Goal: Use online tool/utility: Utilize a website feature to perform a specific function

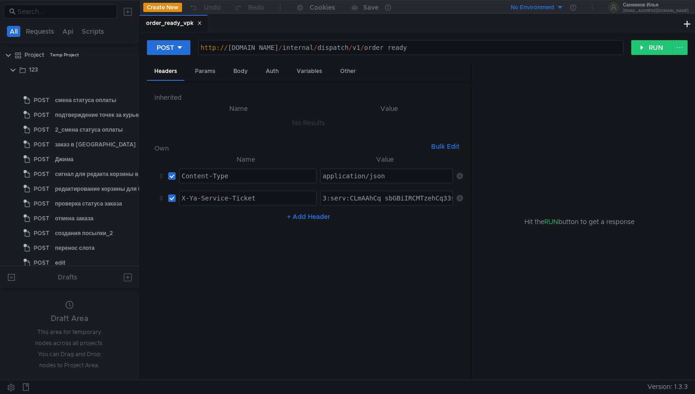
scroll to position [288, 0]
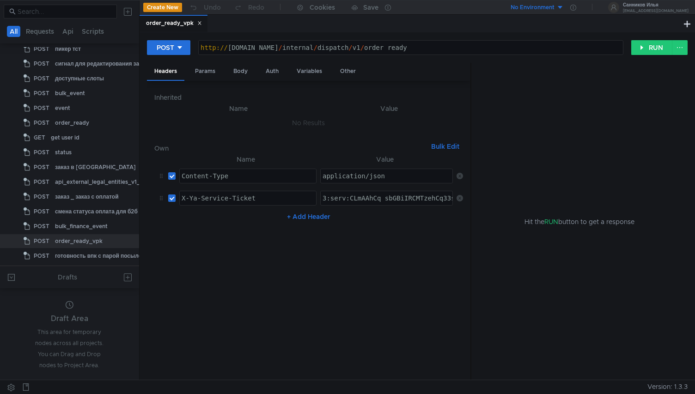
click at [202, 24] on icon at bounding box center [199, 23] width 5 height 5
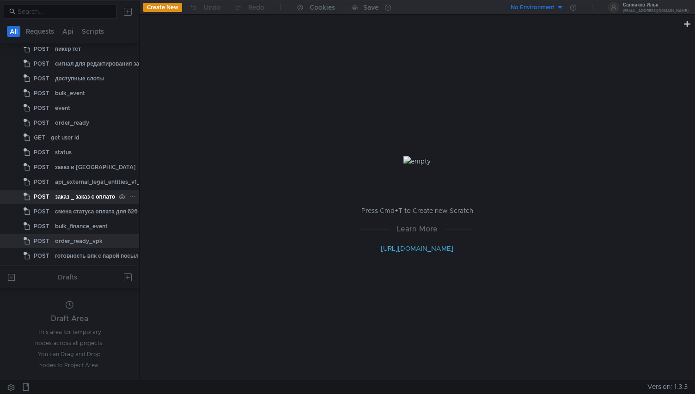
scroll to position [3, 0]
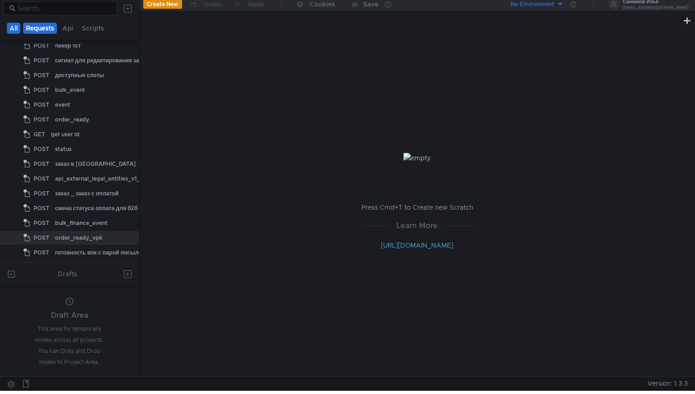
click at [42, 26] on button "Requests" at bounding box center [40, 28] width 34 height 11
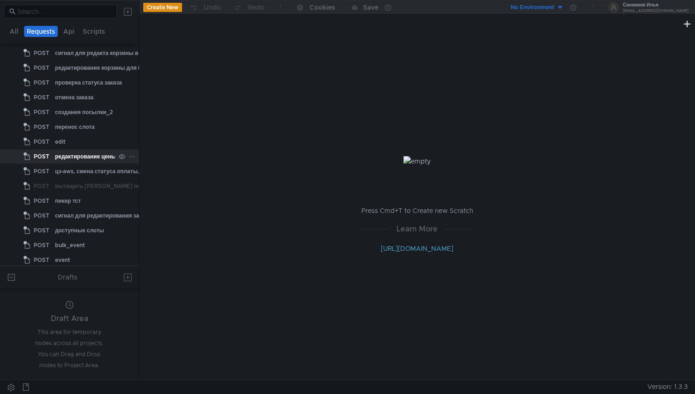
scroll to position [0, 0]
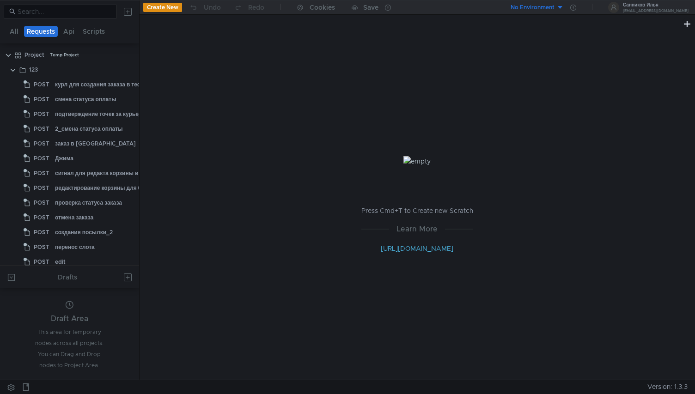
click at [153, 13] on div "Create New Undo Redo Cookies Save" at bounding box center [279, 7] width 278 height 14
click at [162, 4] on button "Create New" at bounding box center [162, 7] width 39 height 9
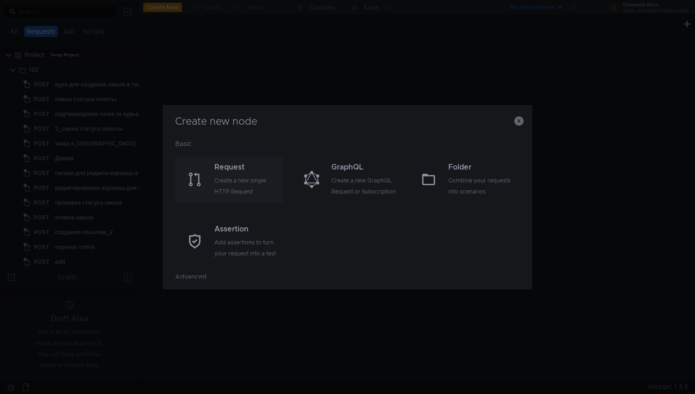
click at [245, 166] on div "Request" at bounding box center [247, 167] width 66 height 11
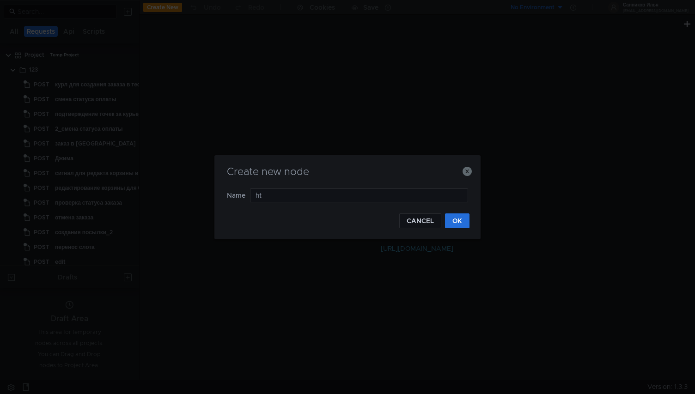
type input "h"
type input "x"
type input "X"
type input "частичная отмена"
click at [458, 218] on button "OK" at bounding box center [457, 220] width 24 height 15
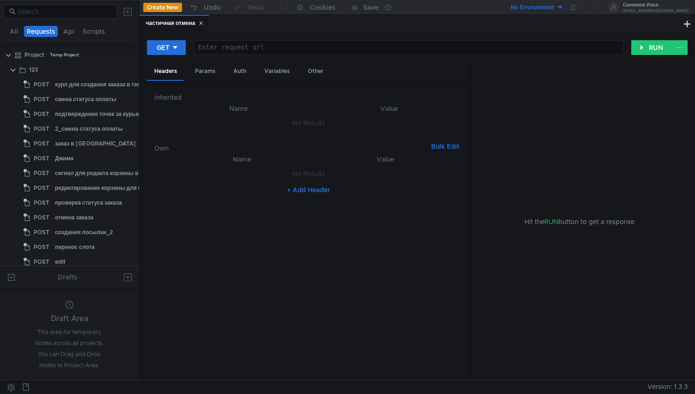
click at [203, 24] on icon at bounding box center [201, 23] width 5 height 5
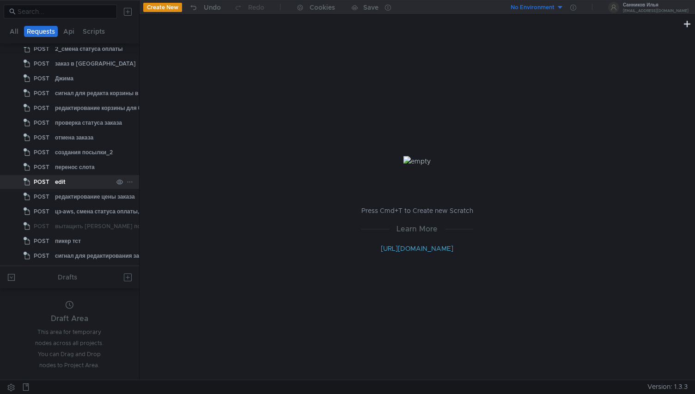
scroll to position [79, 0]
click at [129, 182] on icon at bounding box center [130, 183] width 6 height 6
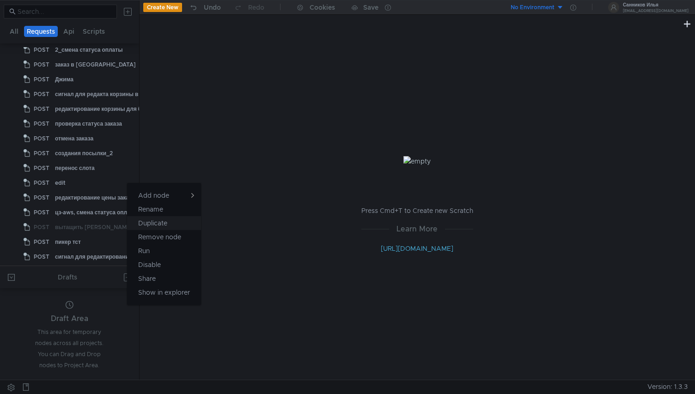
click at [170, 221] on button "Duplicate" at bounding box center [164, 223] width 74 height 14
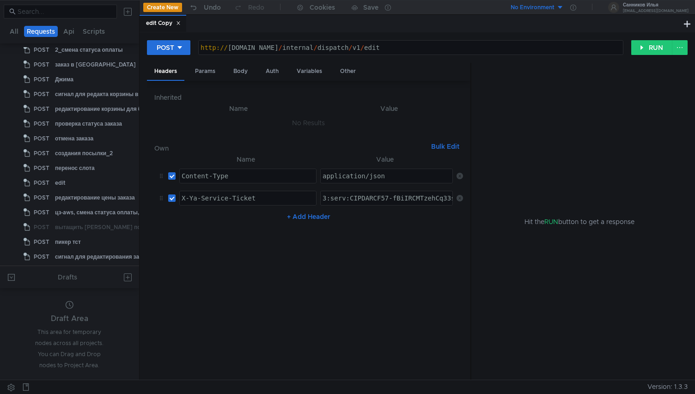
scroll to position [0, 0]
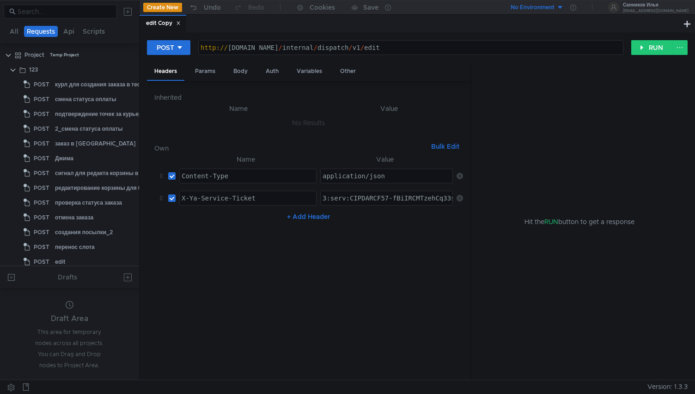
type textarea "3:serv:CIPDARCF57-fBiIRCMTzehCq33sgrvKpkaXU_gE:N__Sc7RqaZ2wHZmTxdA9A8T0DQVC_sAx…"
paste textarea "3:serv:CNGAAhD2i9zGBiIRCMTzehCq33sg7cGxkaXU_gE:C6wGZVbaFAGjat3M7NLq76Psh7sgpmC3…"
type textarea "3:serv:CNGAAhD2i9zGBiIRCMTzehCq33sg7cGxkaXU_gE:C6wGZVbaFAGjat3M7NLq76Psh7sgpmC3…"
click at [241, 74] on div "Body" at bounding box center [240, 71] width 29 height 17
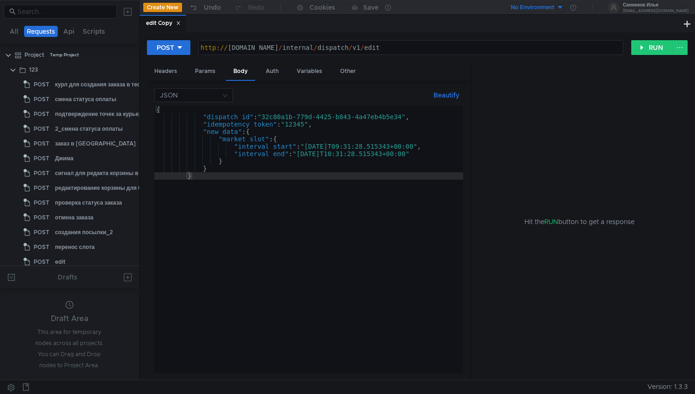
click at [304, 157] on div "{ "dispatch_id" : "32c80a1b-779d-4425-b843-4a47eb4b5e34" , "idempotency_token" …" at bounding box center [308, 247] width 309 height 282
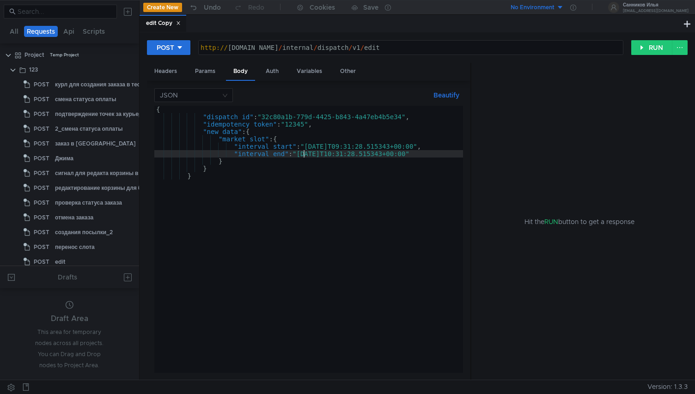
type textarea "} }"
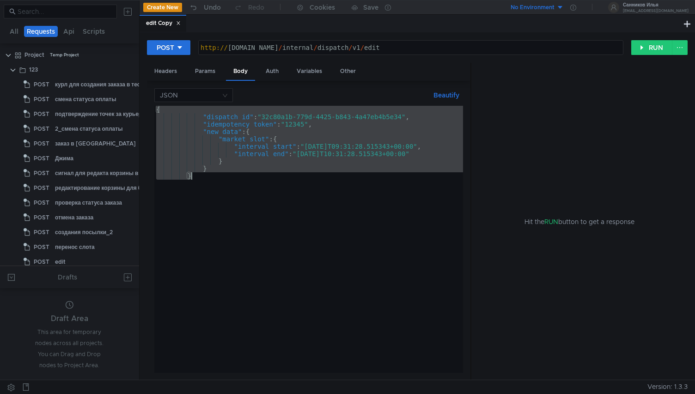
paste textarea
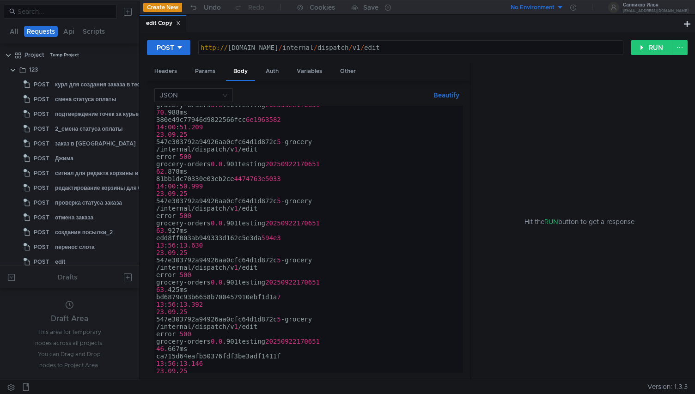
scroll to position [3685, 0]
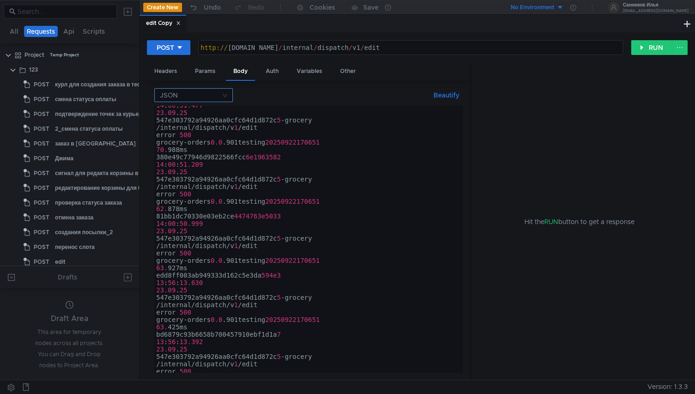
click at [226, 88] on nz-select-top-control "JSON" at bounding box center [193, 95] width 79 height 14
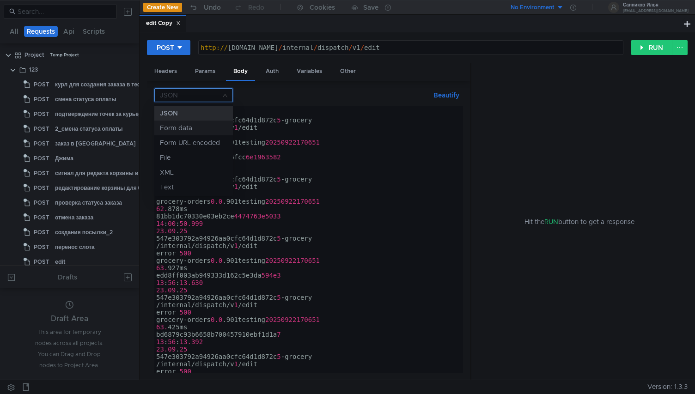
click at [207, 125] on div "Form data" at bounding box center [193, 128] width 67 height 10
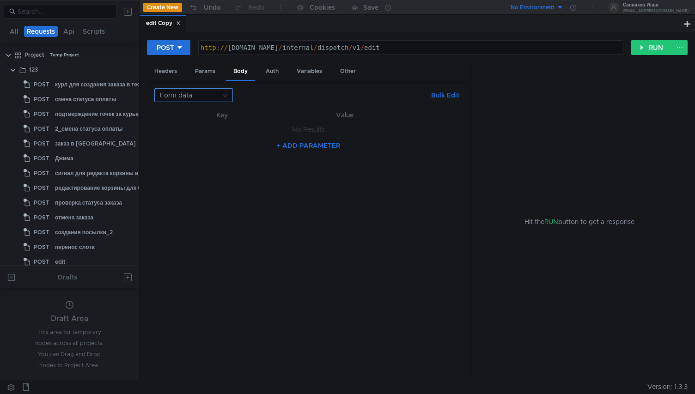
click at [215, 94] on input at bounding box center [190, 95] width 61 height 13
click at [213, 113] on div "JSON" at bounding box center [193, 113] width 67 height 10
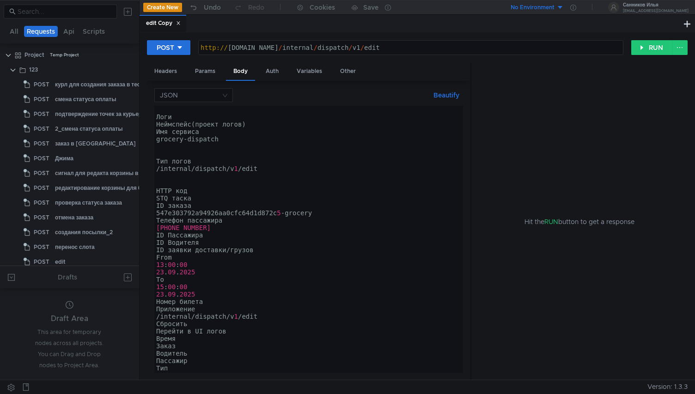
click at [219, 150] on div "Логи Неймспейс ( проект логов ) Имя сервиса grocery-dispatch Тип логов /interna…" at bounding box center [306, 247] width 305 height 282
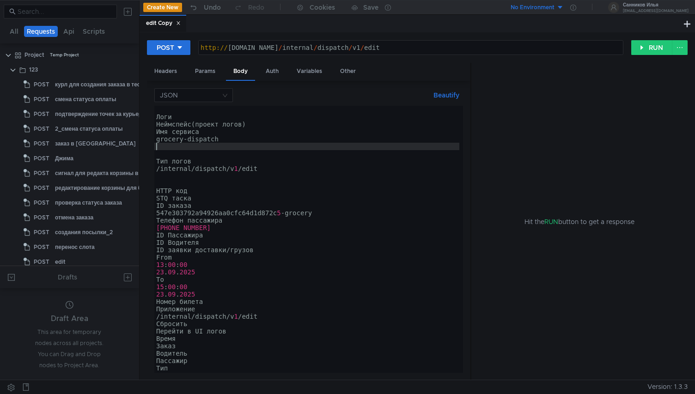
type textarea "Версия 0.1309.0 (api-t)"
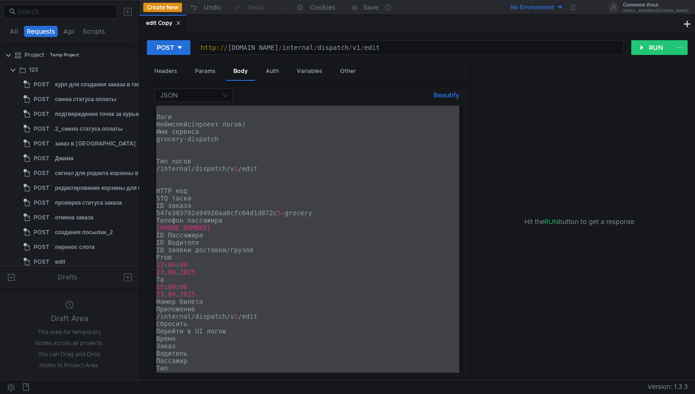
paste textarea
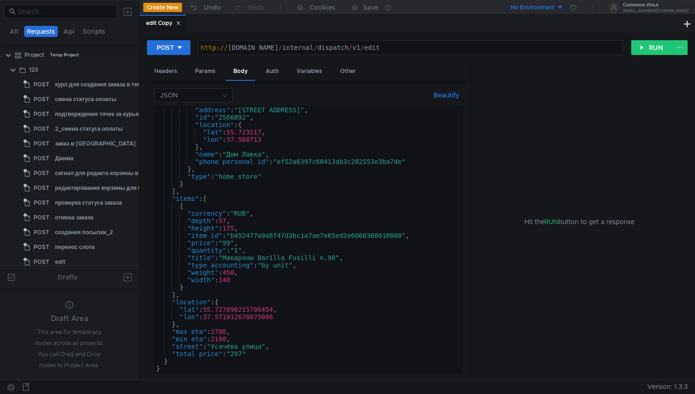
scroll to position [975, 0]
click at [219, 183] on div ""store_info" : { "address" : "улица Доватора, 9" , "id" : "2566892" , "location…" at bounding box center [306, 240] width 305 height 282
type textarea "Версия 0.1309.0 (api-t)"
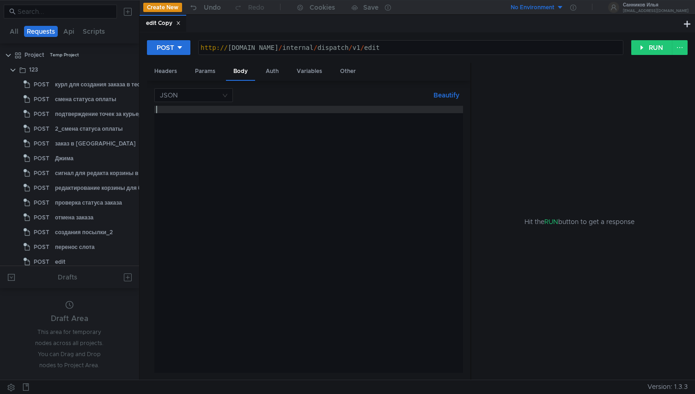
paste textarea "}"
type textarea "}"
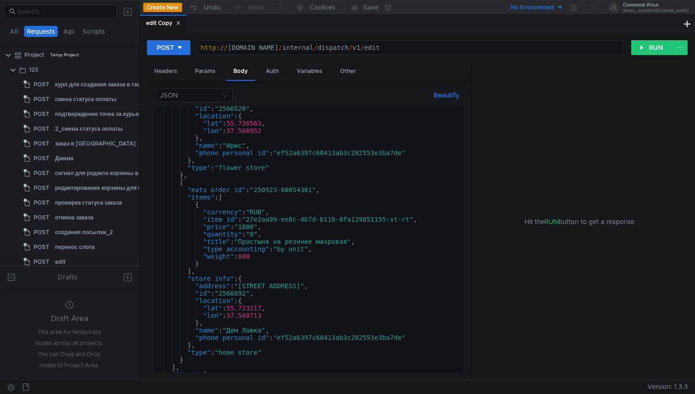
scroll to position [0, 0]
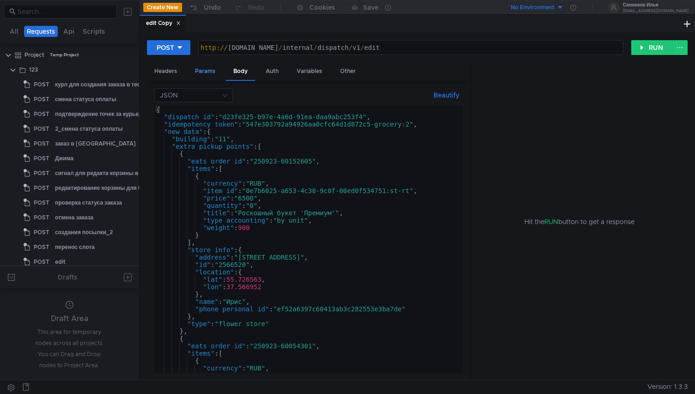
click at [202, 75] on div "Params" at bounding box center [205, 71] width 35 height 17
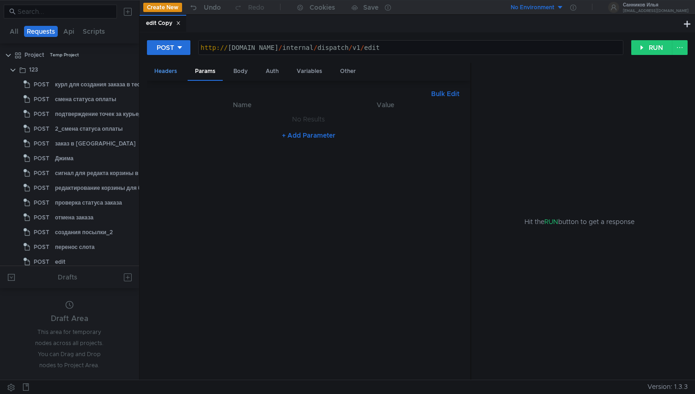
click at [180, 74] on div "Headers" at bounding box center [165, 71] width 37 height 17
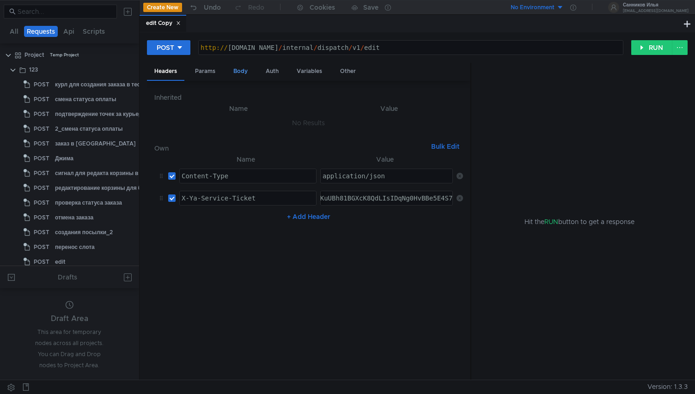
click at [239, 74] on div "Body" at bounding box center [240, 71] width 29 height 17
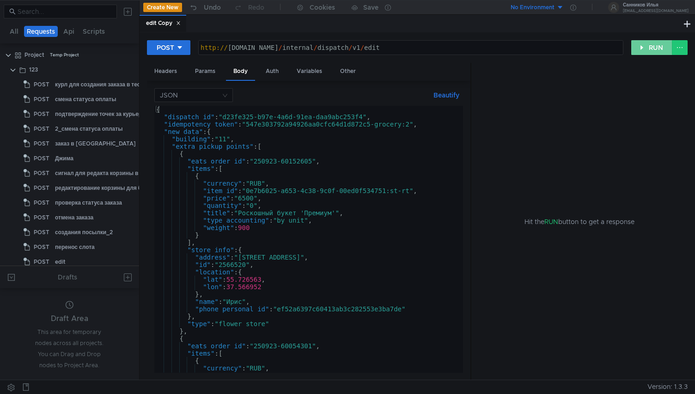
click at [640, 49] on button "RUN" at bounding box center [651, 47] width 41 height 15
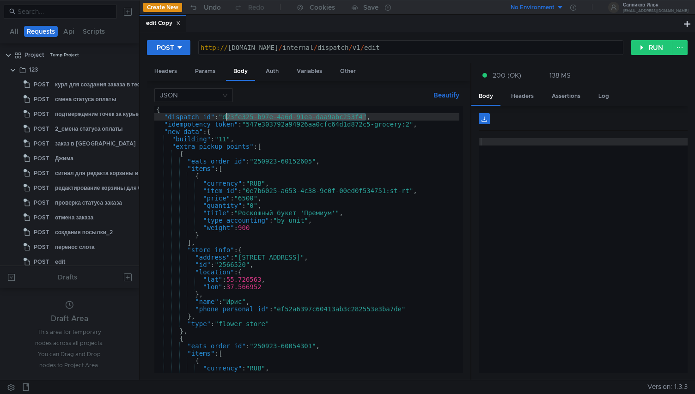
drag, startPoint x: 365, startPoint y: 118, endPoint x: 226, endPoint y: 118, distance: 139.0
click at [226, 118] on div "{ "dispatch_id" : "d23fe325-b97e-4a6d-91ea-daa9abc253f4" , "idempotency_token" …" at bounding box center [306, 247] width 305 height 282
paste textarea "bb83239f-3d1c-4c4b-9a92-93a981de8500"
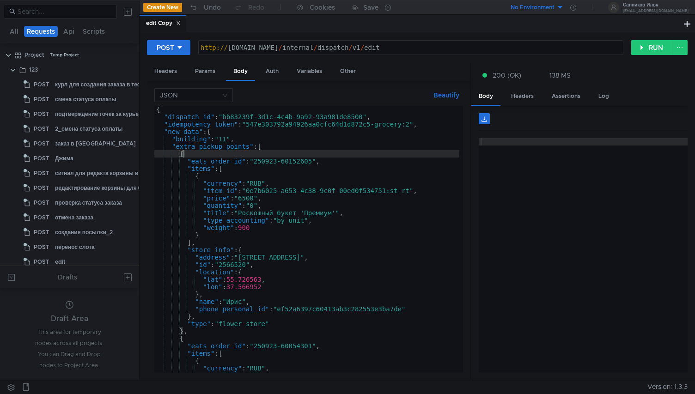
click at [204, 154] on div "{ "dispatch_id" : "bb83239f-3d1c-4c4b-9a92-93a981de8500" , "idempotency_token" …" at bounding box center [306, 247] width 305 height 282
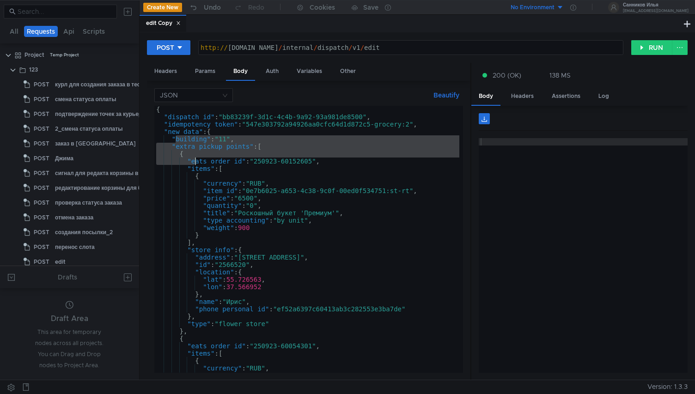
drag, startPoint x: 174, startPoint y: 139, endPoint x: 194, endPoint y: 160, distance: 28.8
click at [194, 160] on div "{ "dispatch_id" : "bb83239f-3d1c-4c4b-9a92-93a981de8500" , "idempotency_token" …" at bounding box center [306, 247] width 305 height 282
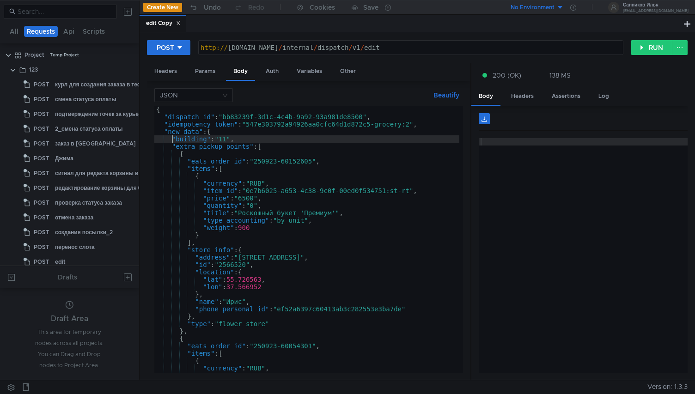
click at [170, 140] on div "{ "dispatch_id" : "bb83239f-3d1c-4c4b-9a92-93a981de8500" , "idempotency_token" …" at bounding box center [306, 247] width 305 height 282
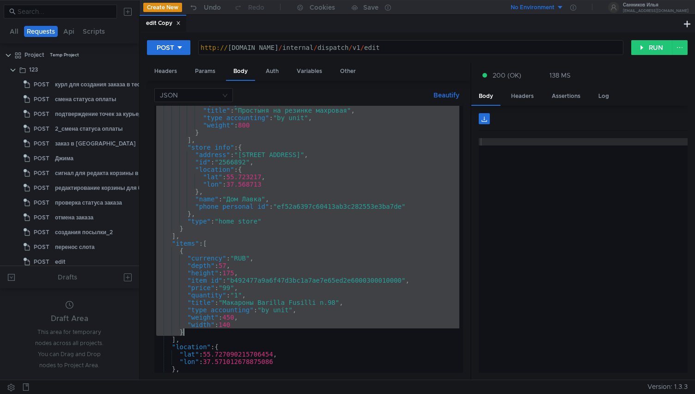
scroll to position [287, 0]
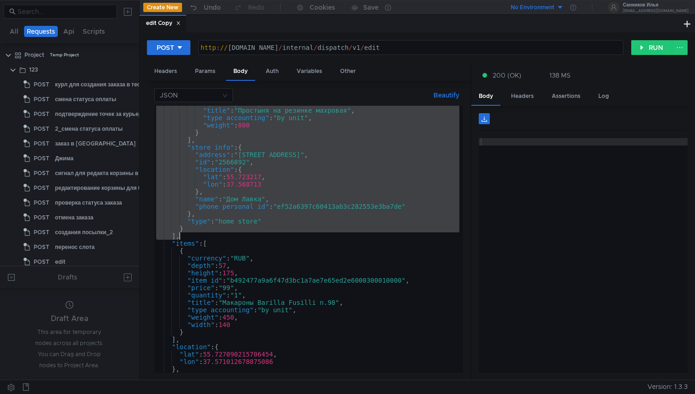
drag, startPoint x: 170, startPoint y: 140, endPoint x: 202, endPoint y: 228, distance: 93.7
click at [202, 228] on div ""quantity" : "0" , "title" : "Простыня на резинке махровая" , "type_accounting"…" at bounding box center [306, 240] width 305 height 282
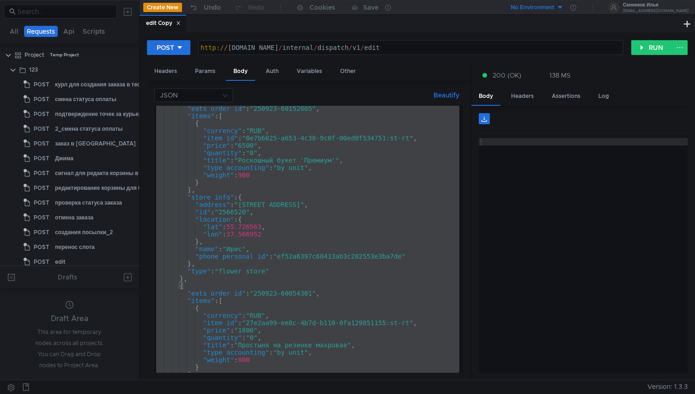
scroll to position [0, 0]
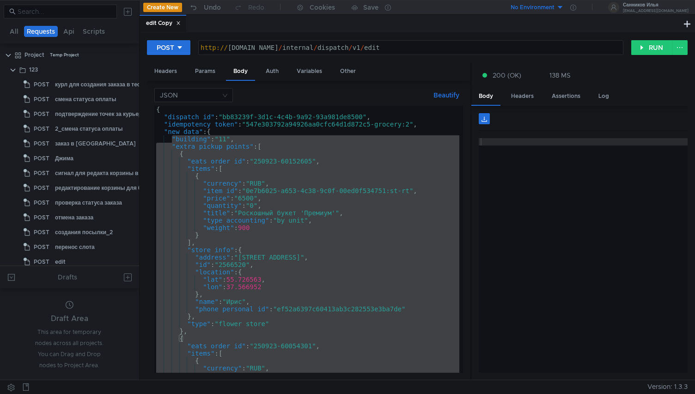
click at [226, 191] on div "{ "dispatch_id" : "bb83239f-3d1c-4c4b-9a92-93a981de8500" , "idempotency_token" …" at bounding box center [306, 247] width 305 height 282
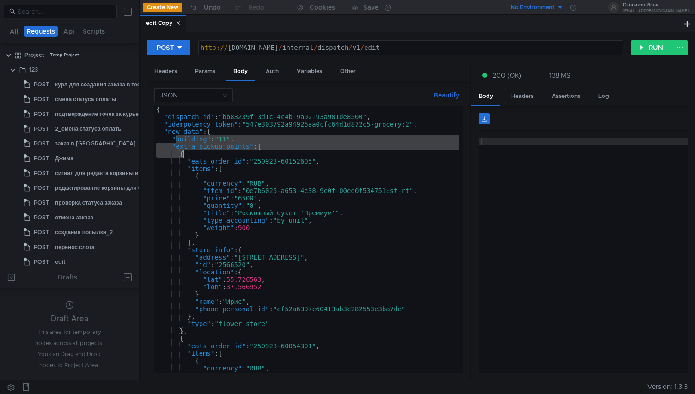
drag, startPoint x: 175, startPoint y: 140, endPoint x: 186, endPoint y: 157, distance: 20.4
click at [186, 157] on div "{ "dispatch_id" : "bb83239f-3d1c-4c4b-9a92-93a981de8500" , "idempotency_token" …" at bounding box center [306, 247] width 305 height 282
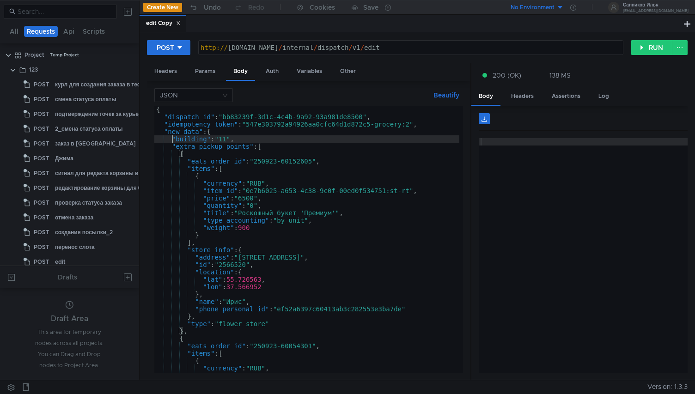
click at [171, 142] on div "{ "dispatch_id" : "bb83239f-3d1c-4c4b-9a92-93a981de8500" , "idempotency_token" …" at bounding box center [306, 247] width 305 height 282
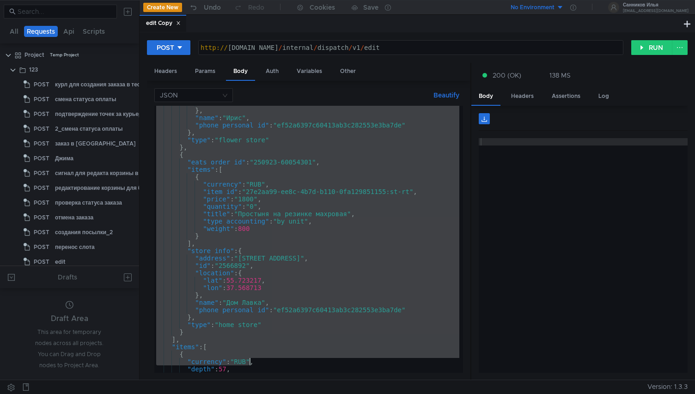
scroll to position [184, 0]
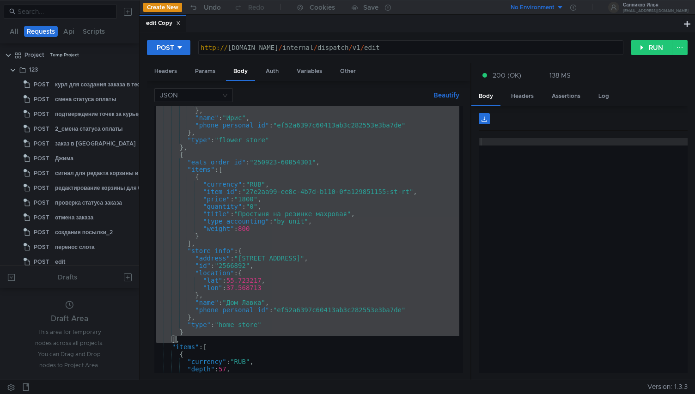
drag, startPoint x: 171, startPoint y: 140, endPoint x: 175, endPoint y: 338, distance: 198.7
click at [176, 339] on div ""lon" : 37.566952 } , "name" : "Ирис" , "phone_personal_id" : "ef52a6397c60413a…" at bounding box center [306, 240] width 305 height 282
type textarea ","
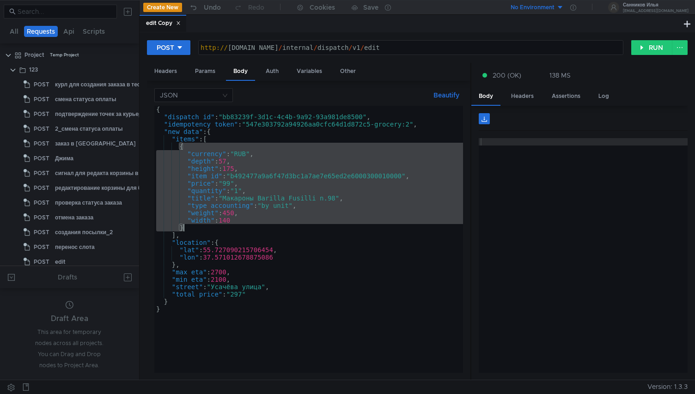
drag, startPoint x: 178, startPoint y: 145, endPoint x: 183, endPoint y: 227, distance: 82.4
click at [183, 227] on div "{ "dispatch_id" : "bb83239f-3d1c-4c4b-9a92-93a981de8500" , "idempotency_token" …" at bounding box center [308, 247] width 309 height 282
paste textarea
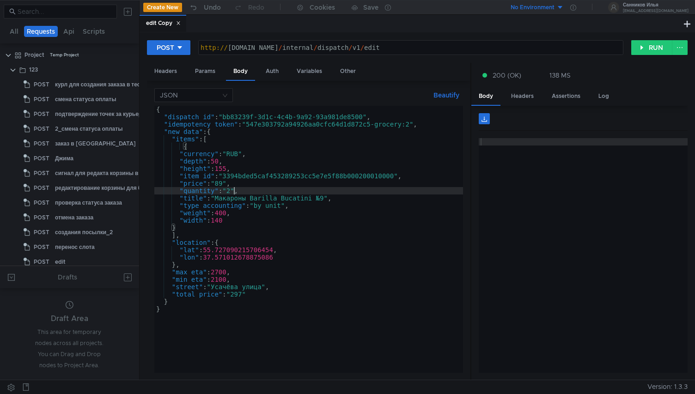
click at [233, 191] on div "{ "dispatch_id" : "bb83239f-3d1c-4c4b-9a92-93a981de8500" , "idempotency_token" …" at bounding box center [308, 247] width 309 height 282
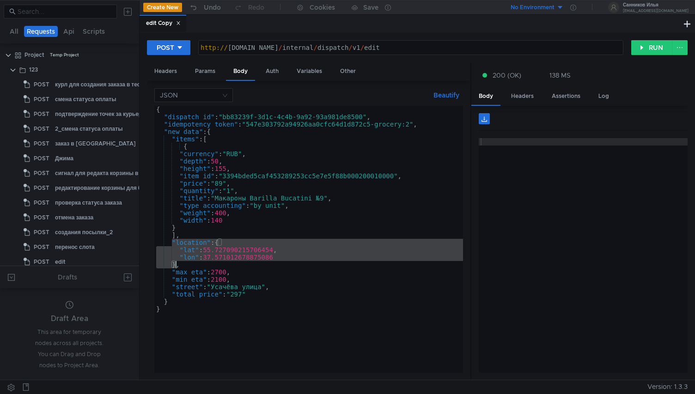
drag, startPoint x: 173, startPoint y: 243, endPoint x: 174, endPoint y: 265, distance: 21.7
click at [174, 265] on div "{ "dispatch_id" : "bb83239f-3d1c-4c4b-9a92-93a981de8500" , "idempotency_token" …" at bounding box center [308, 247] width 309 height 282
paste textarea
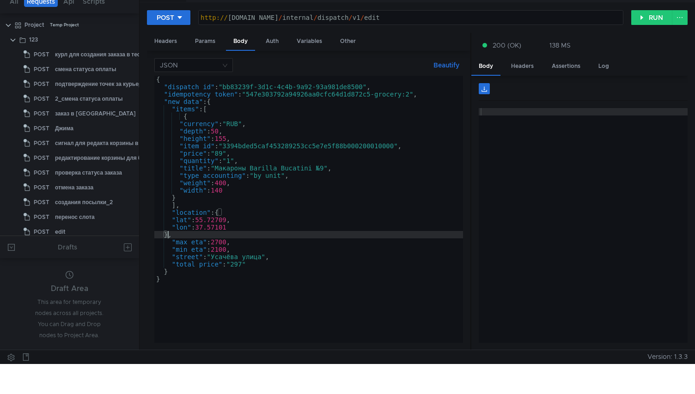
scroll to position [23, 0]
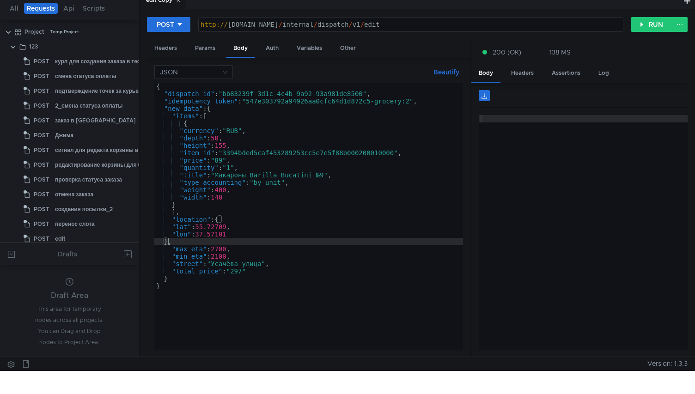
click at [230, 249] on div "{ "dispatch_id" : "bb83239f-3d1c-4c4b-9a92-93a981de8500" , "idempotency_token" …" at bounding box center [308, 224] width 309 height 282
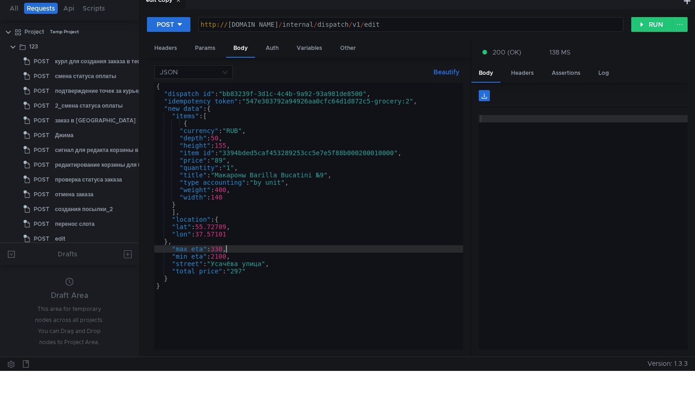
scroll to position [0, 5]
click at [231, 258] on div "{ "dispatch_id" : "bb83239f-3d1c-4c4b-9a92-93a981de8500" , "idempotency_token" …" at bounding box center [308, 224] width 309 height 282
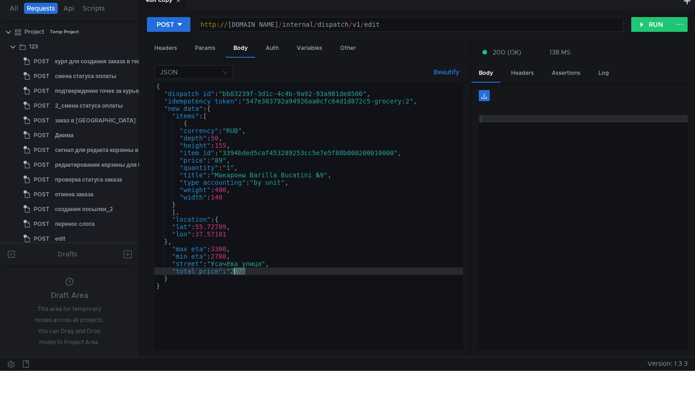
drag, startPoint x: 244, startPoint y: 272, endPoint x: 235, endPoint y: 272, distance: 9.3
click at [235, 272] on div "{ "dispatch_id" : "bb83239f-3d1c-4c4b-9a92-93a981de8500" , "idempotency_token" …" at bounding box center [308, 224] width 309 height 282
paste textarea "7834"
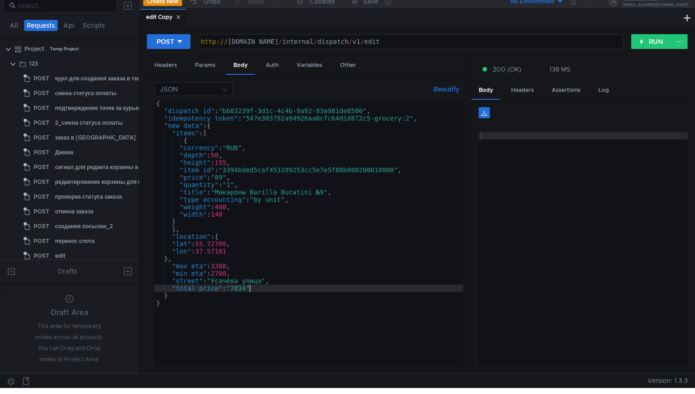
scroll to position [0, 0]
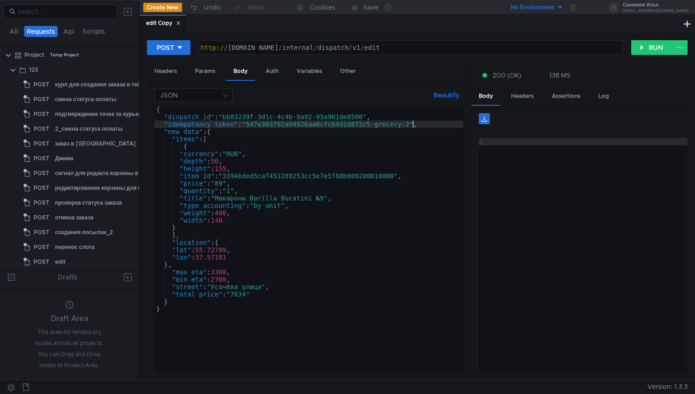
click at [412, 124] on div "{ "dispatch_id" : "bb83239f-3d1c-4c4b-9a92-93a981de8500" , "idempotency_token" …" at bounding box center [308, 247] width 309 height 282
click at [373, 126] on div "{ "dispatch_id" : "bb83239f-3d1c-4c4b-9a92-93a981de8500" , "idempotency_token" …" at bounding box center [308, 247] width 309 height 282
click at [309, 124] on div "{ "dispatch_id" : "bb83239f-3d1c-4c4b-9a92-93a981de8500" , "idempotency_token" …" at bounding box center [308, 247] width 309 height 282
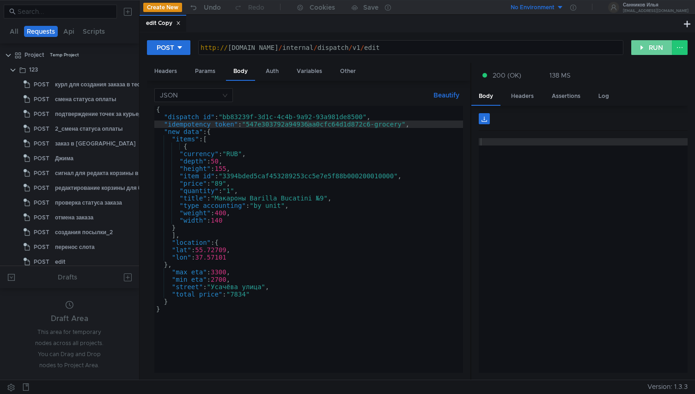
click at [649, 47] on button "RUN" at bounding box center [651, 47] width 41 height 15
click at [266, 158] on div "{ "dispatch_id" : "bb83239f-3d1c-4c4b-9a92-93a981de8500" , "idempotency_token" …" at bounding box center [308, 247] width 309 height 282
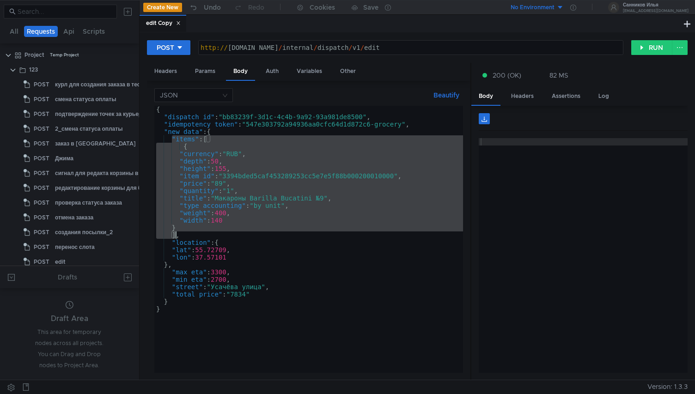
drag, startPoint x: 173, startPoint y: 139, endPoint x: 174, endPoint y: 233, distance: 93.8
click at [174, 233] on div "{ "dispatch_id" : "bb83239f-3d1c-4c4b-9a92-93a981de8500" , "idempotency_token" …" at bounding box center [308, 247] width 309 height 282
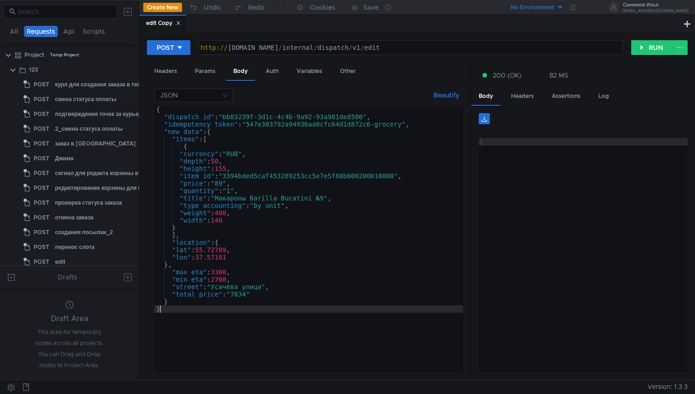
scroll to position [0, 0]
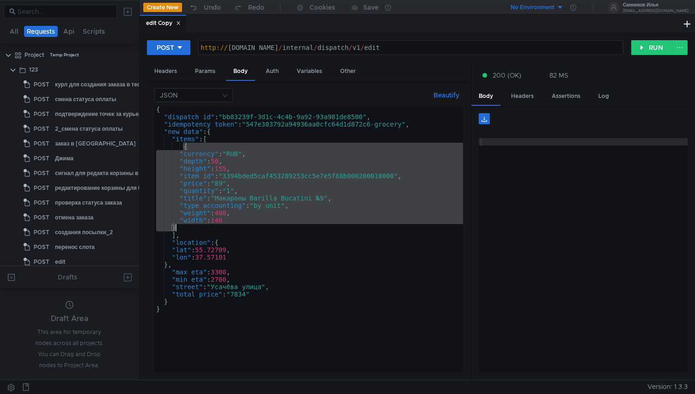
drag, startPoint x: 182, startPoint y: 148, endPoint x: 182, endPoint y: 227, distance: 78.5
click at [182, 227] on div "{ "dispatch_id" : "bb83239f-3d1c-4c4b-9a92-93a981de8500" , "idempotency_token" …" at bounding box center [308, 247] width 309 height 282
type textarea ""width": 140 }"
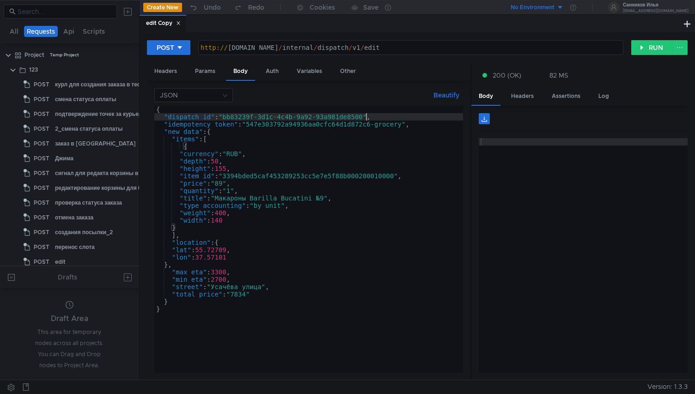
click at [367, 120] on div "{ "dispatch_id" : "bb83239f-3d1c-4c4b-9a92-93a981de8500" , "idempotency_token" …" at bounding box center [308, 247] width 309 height 282
drag, startPoint x: 364, startPoint y: 118, endPoint x: 226, endPoint y: 118, distance: 138.1
click at [226, 118] on div "{ "dispatch_id" : "bb83239f-3d1c-4c4b-9a92-93a981de8500" , "idempotency_token" …" at bounding box center [308, 247] width 309 height 282
paste textarea "884db118-4528-4137-a78c-f014e0ec7ee"
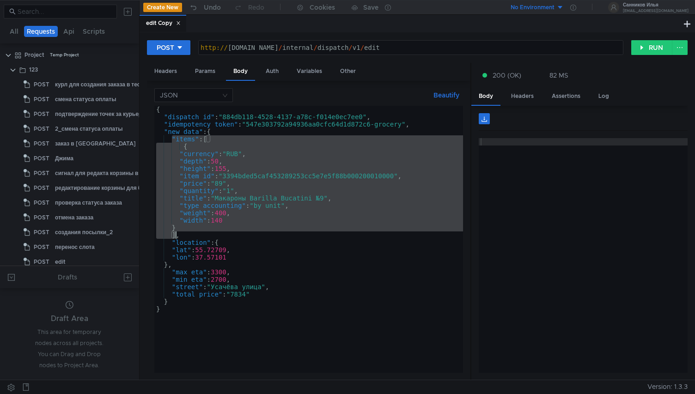
drag, startPoint x: 172, startPoint y: 141, endPoint x: 175, endPoint y: 234, distance: 93.3
click at [175, 234] on div "{ "dispatch_id" : "884db118-4528-4137-a78c-f014e0ec7ee0" , "idempotency_token" …" at bounding box center [308, 247] width 309 height 282
paste textarea
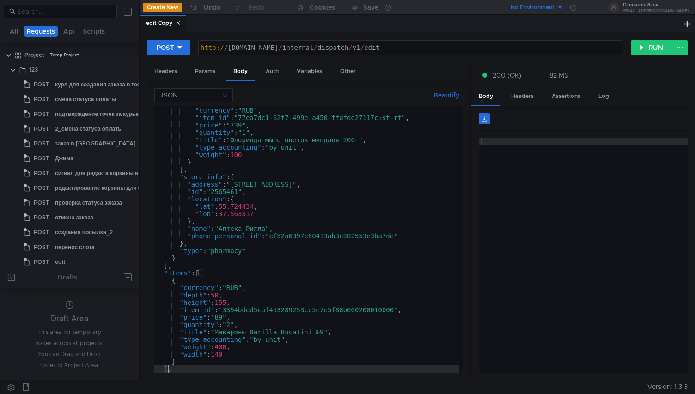
scroll to position [317, 0]
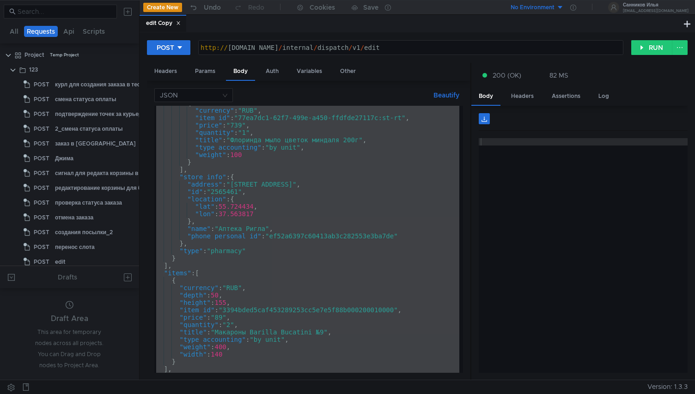
paste textarea
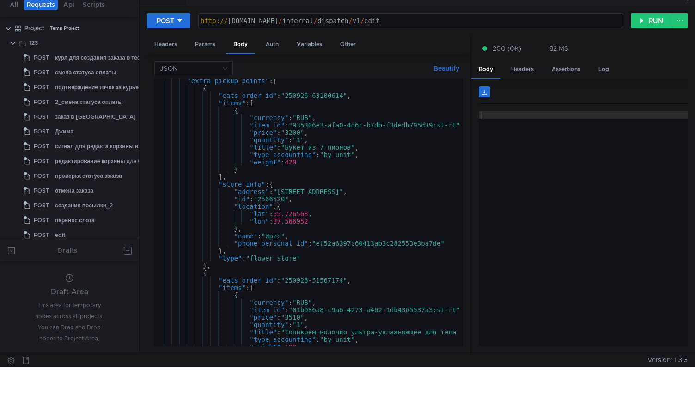
scroll to position [0, 0]
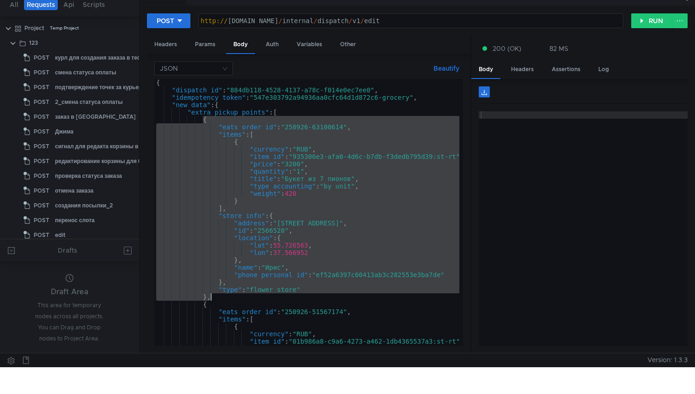
drag, startPoint x: 203, startPoint y: 119, endPoint x: 213, endPoint y: 295, distance: 176.3
click at [213, 295] on div "{ "dispatch_id" : "884db118-4528-4137-a78c-f014e0ec7ee0" , "idempotency_token" …" at bounding box center [324, 218] width 341 height 278
type textarea ""type": "flower_store" },"
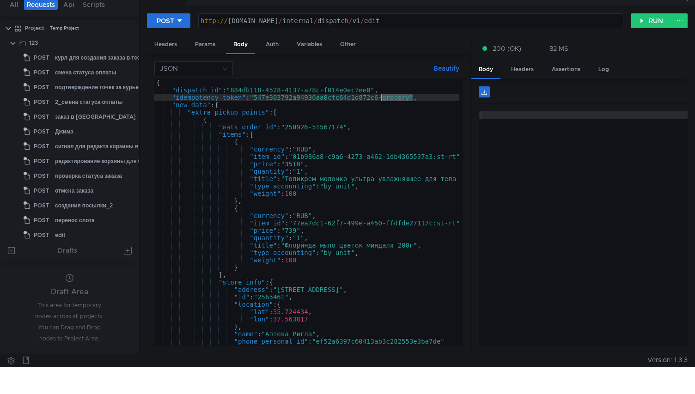
drag, startPoint x: 412, startPoint y: 98, endPoint x: 383, endPoint y: 99, distance: 29.6
click at [383, 99] on div "{ "dispatch_id" : "884db118-4528-4137-a78c-f014e0ec7ee0" , "idempotency_token" …" at bounding box center [324, 218] width 341 height 278
click at [649, 17] on button "RUN" at bounding box center [651, 20] width 41 height 15
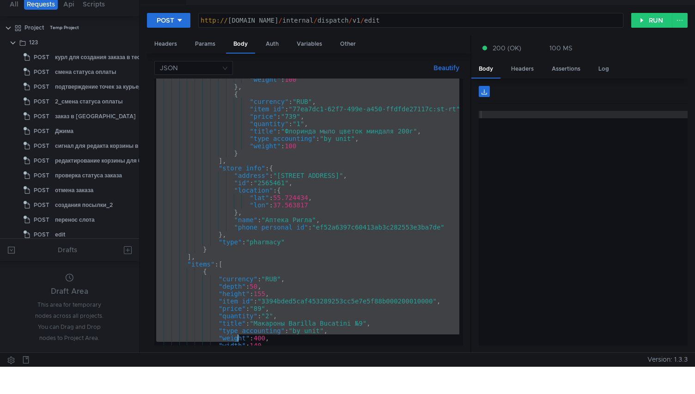
scroll to position [136, 0]
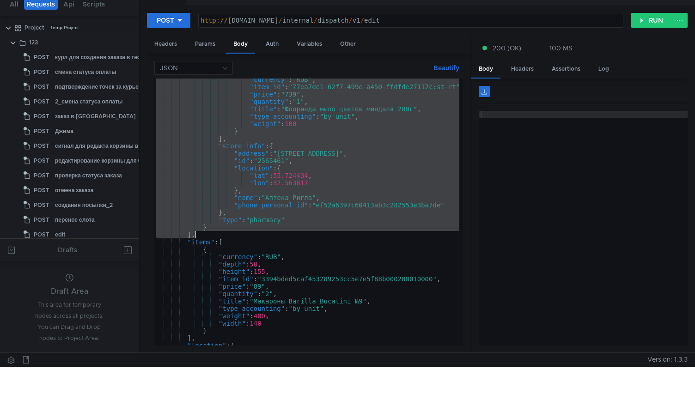
drag, startPoint x: 202, startPoint y: 120, endPoint x: 206, endPoint y: 235, distance: 115.1
click at [206, 235] on div ""currency" : "RUB" , "item_id" : "77ea7dc1-62f7-499e-a450-ffdfde27117c:st-rt" ,…" at bounding box center [324, 215] width 341 height 278
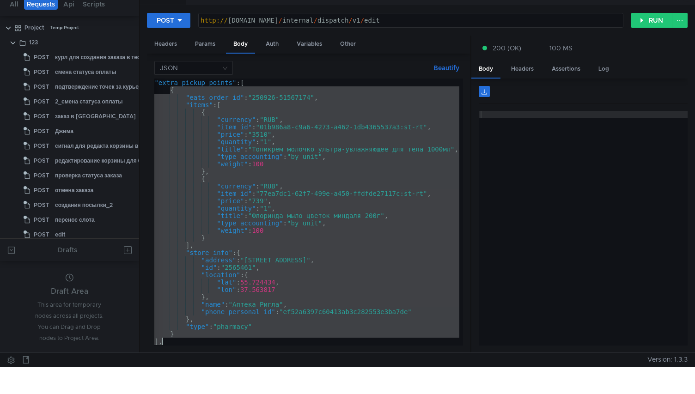
scroll to position [0, 13]
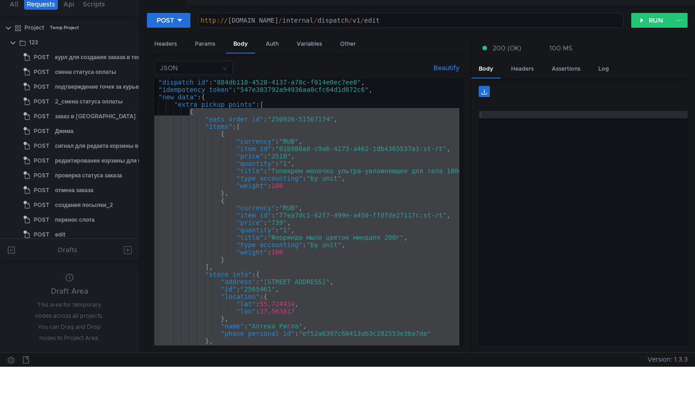
click at [202, 211] on div ""dispatch_id" : "884db118-4528-4137-a78c-f014e0ec7ee0" , "idempotency_token" : …" at bounding box center [311, 218] width 341 height 278
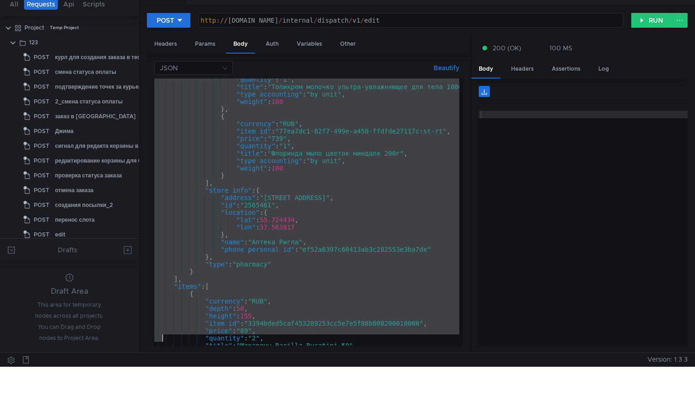
scroll to position [106, 0]
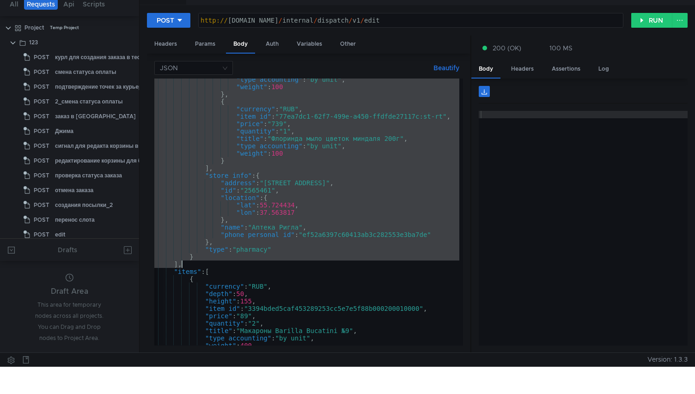
drag, startPoint x: 175, startPoint y: 104, endPoint x: 179, endPoint y: 267, distance: 162.7
click at [179, 267] on div ""type_accounting" : "by_unit" , "weight" : 100 } , { "currency" : "RUB" , "item…" at bounding box center [311, 215] width 341 height 278
type textarea "} ],"
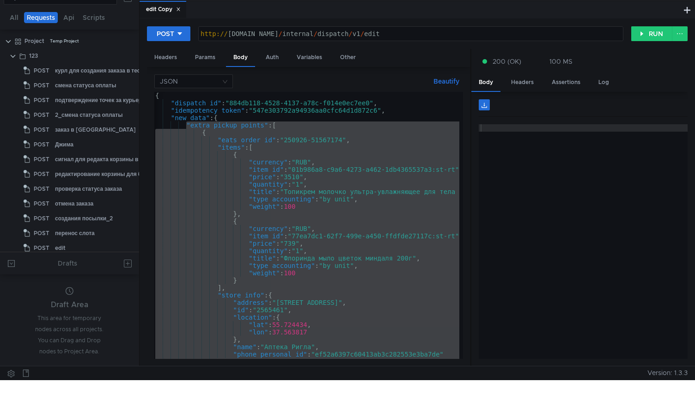
scroll to position [0, 0]
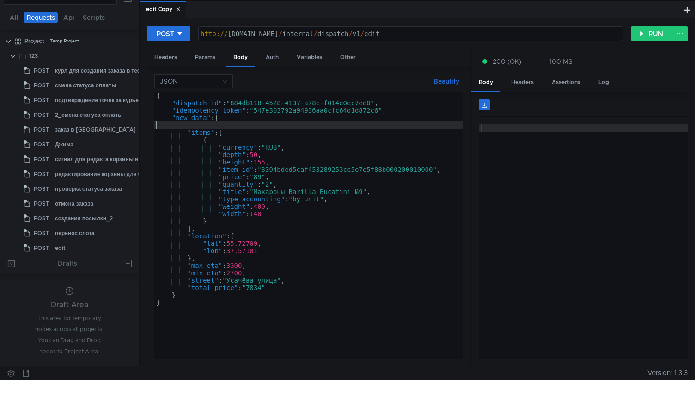
type textarea ""new_data": {"
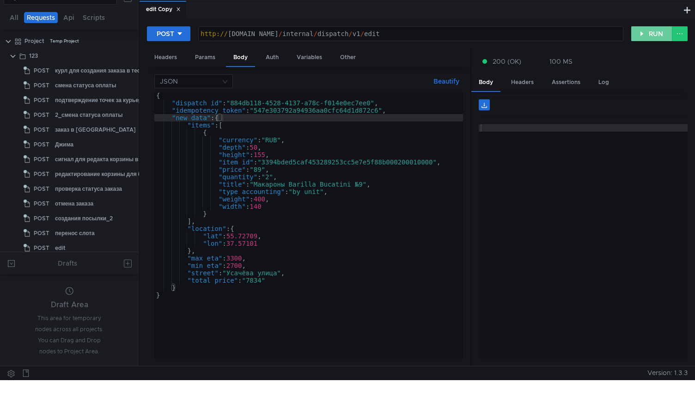
click at [646, 38] on button "RUN" at bounding box center [651, 33] width 41 height 15
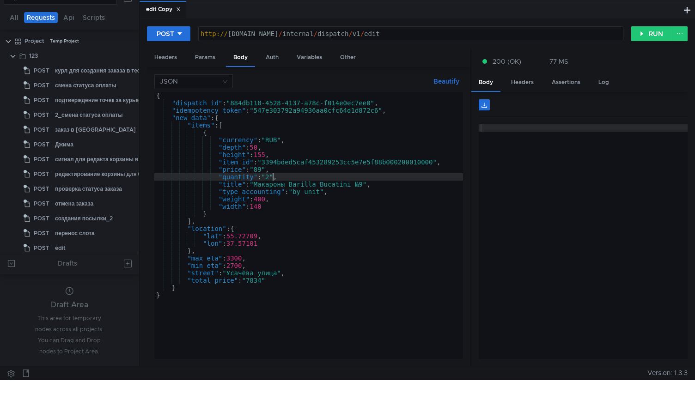
click at [271, 176] on div "{ "dispatch_id" : "884db118-4528-4137-a78c-f014e0ec7ee0" , "idempotency_token" …" at bounding box center [308, 233] width 309 height 282
type textarea ""quantity": "1","
click at [649, 36] on button "RUN" at bounding box center [651, 33] width 41 height 15
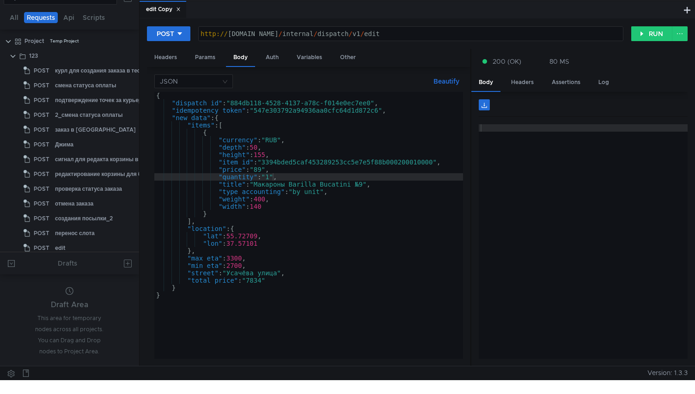
scroll to position [0, 8]
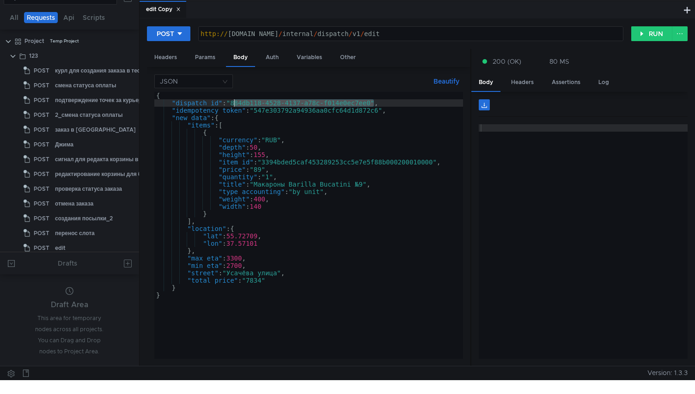
drag, startPoint x: 374, startPoint y: 103, endPoint x: 234, endPoint y: 105, distance: 140.0
click at [234, 103] on div "{ "dispatch_id" : "884db118-4528-4137-a78c-f014e0ec7ee0" , "idempotency_token" …" at bounding box center [308, 233] width 309 height 282
paste textarea "df6e32aa-e868-476d-9523-0c4cd7508d45"
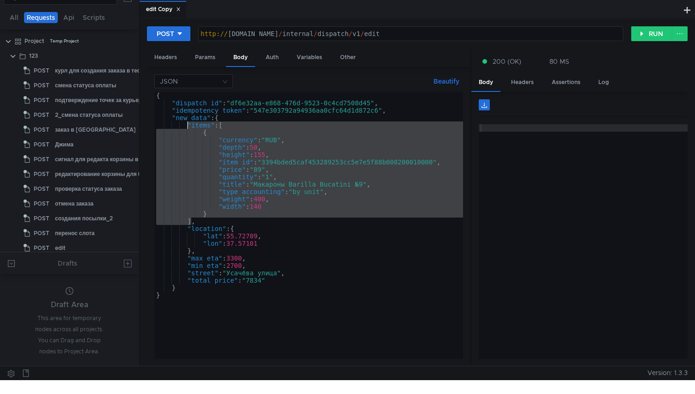
drag, startPoint x: 192, startPoint y: 222, endPoint x: 187, endPoint y: 128, distance: 94.4
click at [187, 128] on div "{ "dispatch_id" : "df6e32aa-e868-476d-9523-0c4cd7508d45" , "idempotency_token" …" at bounding box center [308, 233] width 309 height 282
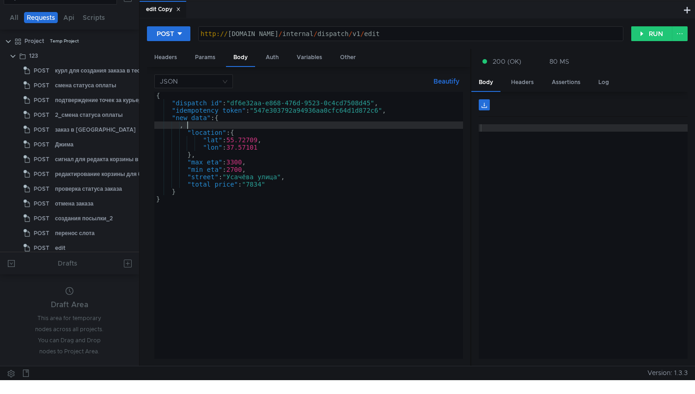
scroll to position [0, 2]
paste textarea "]"
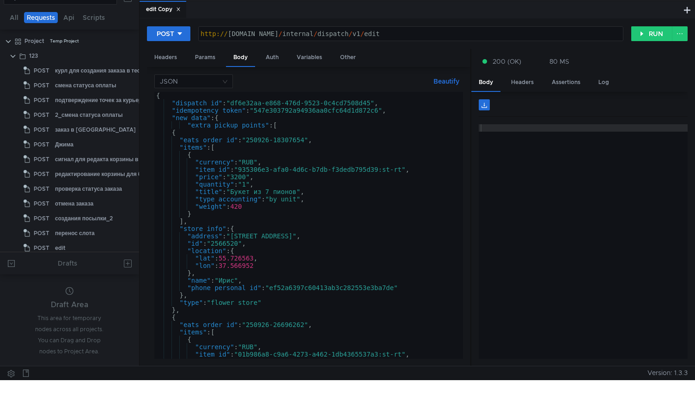
scroll to position [0, 0]
click at [305, 142] on div "{ "dispatch_id" : "df6e32aa-e868-476d-9523-0c4cd7508d45" , "idempotency_token" …" at bounding box center [306, 233] width 305 height 282
type textarea "} }"
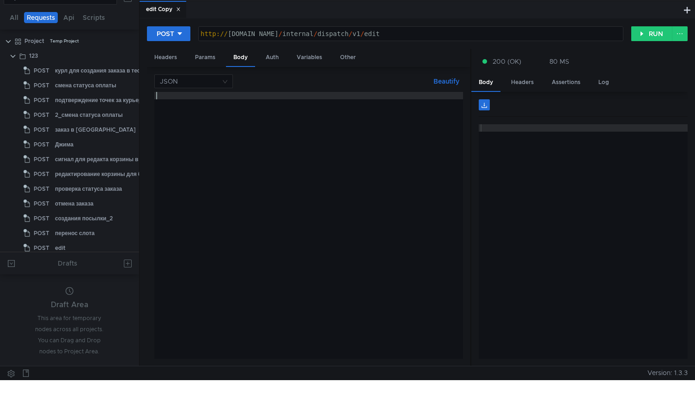
paste textarea "}"
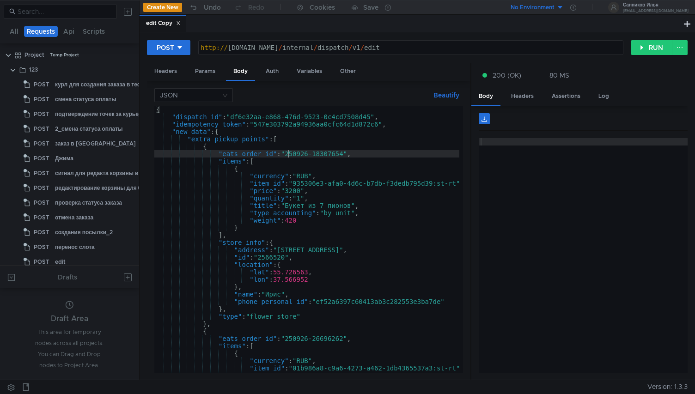
click at [289, 152] on div "{ "dispatch_id" : "df6e32aa-e868-476d-9523-0c4cd7508d45" , "idempotency_token" …" at bounding box center [324, 245] width 341 height 278
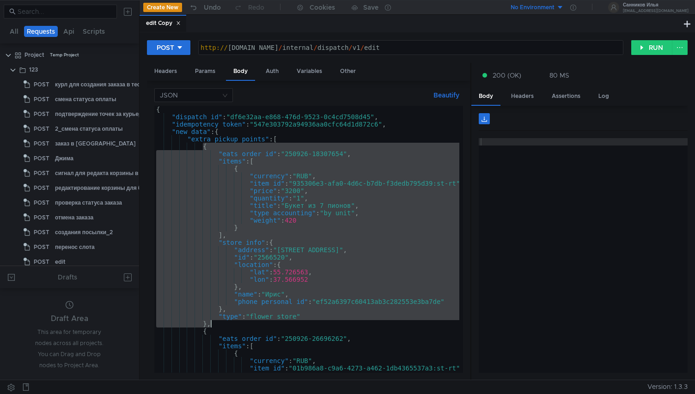
drag, startPoint x: 203, startPoint y: 147, endPoint x: 230, endPoint y: 322, distance: 177.6
click at [230, 322] on div "{ "dispatch_id" : "df6e32aa-e868-476d-9523-0c4cd7508d45" , "idempotency_token" …" at bounding box center [324, 245] width 341 height 278
type textarea ""type": "flower_store" },"
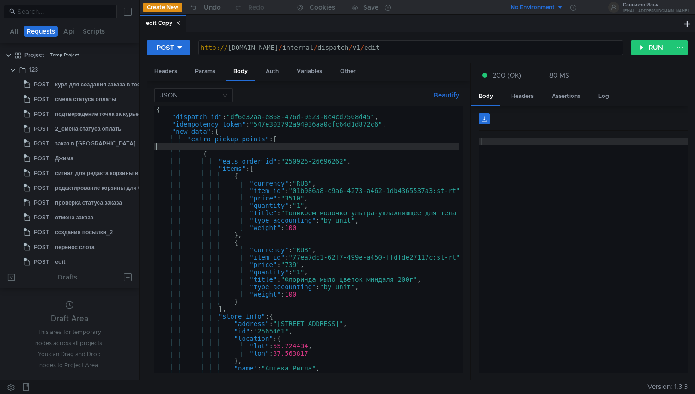
type textarea ""extra_pickup_points": ["
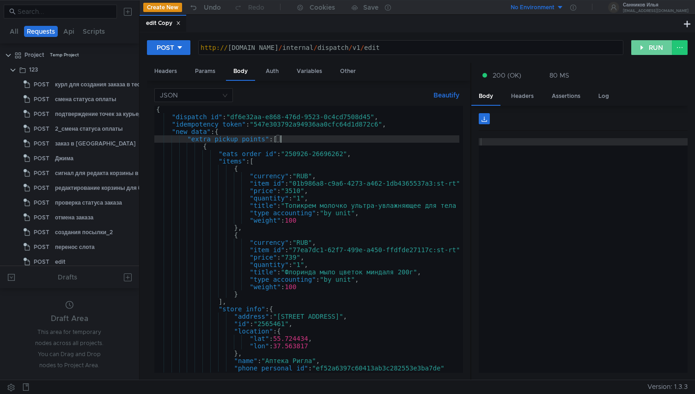
click at [643, 48] on button "RUN" at bounding box center [651, 47] width 41 height 15
click at [372, 127] on div "{ "dispatch_id" : "df6e32aa-e868-476d-9523-0c4cd7508d45" , "idempotency_token" …" at bounding box center [324, 245] width 341 height 278
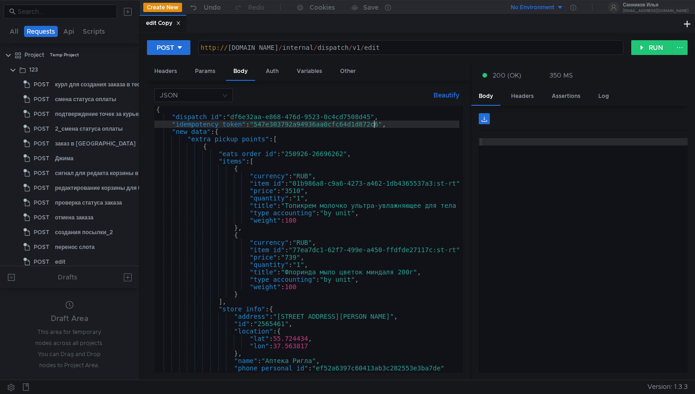
scroll to position [0, 16]
click at [311, 124] on div "{ "dispatch_id" : "df6e32aa-e868-476d-9523-0c4cd7508d45" , "idempotency_token" …" at bounding box center [324, 245] width 341 height 278
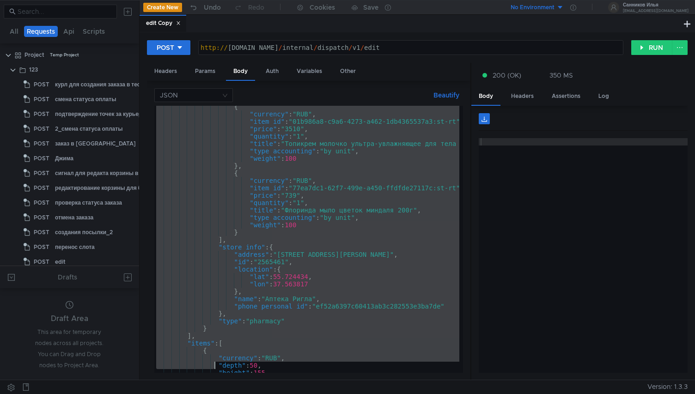
scroll to position [136, 0]
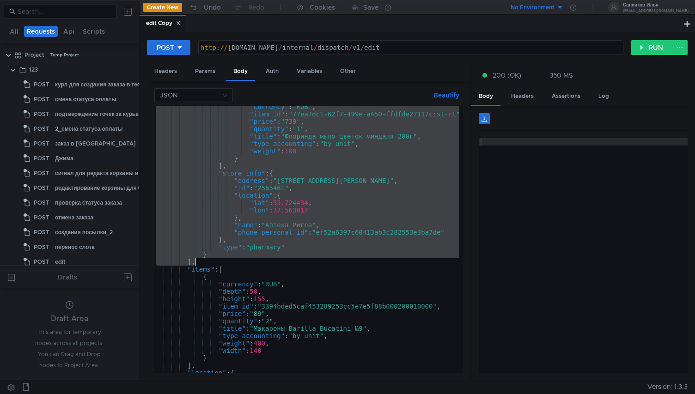
drag, startPoint x: 188, startPoint y: 140, endPoint x: 194, endPoint y: 260, distance: 120.3
click at [194, 260] on div ""currency" : "RUB" , "item_id" : "77ea7dc1-62f7-499e-a450-ffdfde27117c:st-rt" ,…" at bounding box center [324, 242] width 341 height 278
type textarea "} ],"
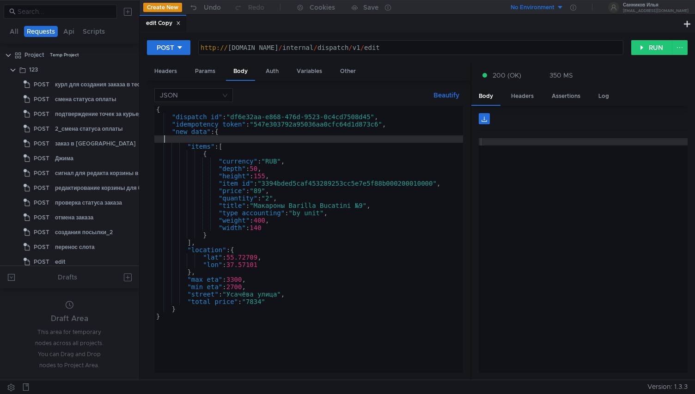
scroll to position [0, 0]
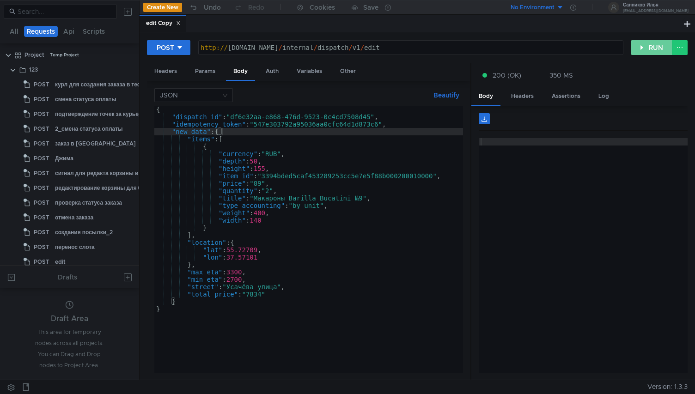
click at [649, 49] on button "RUN" at bounding box center [651, 47] width 41 height 15
click at [272, 192] on div "{ "dispatch_id" : "df6e32aa-e868-476d-9523-0c4cd7508d45" , "idempotency_token" …" at bounding box center [308, 247] width 309 height 282
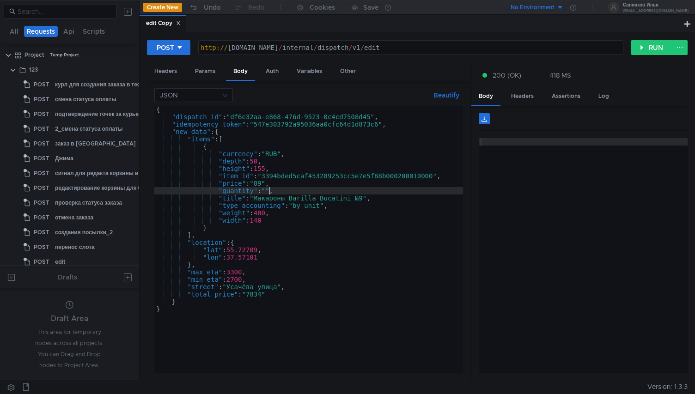
scroll to position [0, 8]
type textarea ""quantity": "1","
click at [639, 49] on button "RUN" at bounding box center [651, 47] width 41 height 15
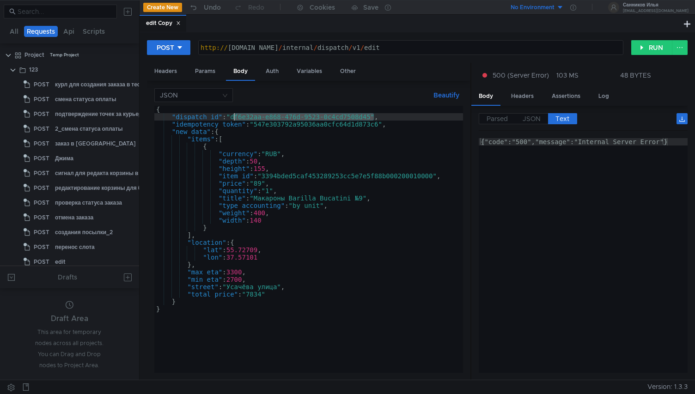
drag, startPoint x: 373, startPoint y: 117, endPoint x: 234, endPoint y: 119, distance: 139.5
click at [234, 119] on div "{ "dispatch_id" : "df6e32aa-e868-476d-9523-0c4cd7508d45" , "idempotency_token" …" at bounding box center [308, 247] width 309 height 282
paste textarea "dfc496e-0a82-4c0e-afae-796451fd7a5b"
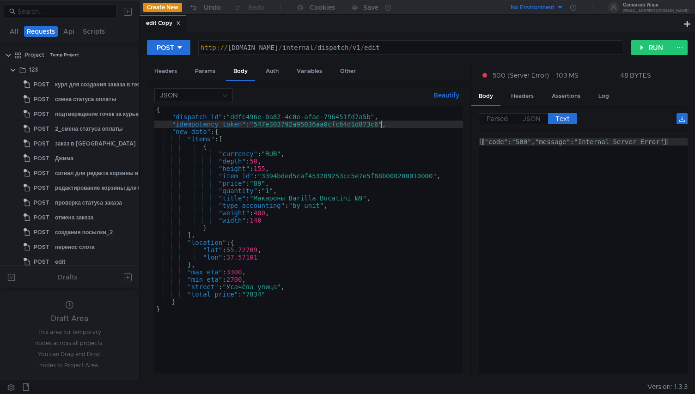
click at [380, 125] on div "{ "dispatch_id" : "ddfc496e-0a82-4c0e-afae-796451fd7a5b" , "idempotency_token" …" at bounding box center [308, 247] width 309 height 282
click at [311, 123] on div "{ "dispatch_id" : "ddfc496e-0a82-4c0e-afae-796451fd7a5b" , "idempotency_token" …" at bounding box center [308, 247] width 309 height 282
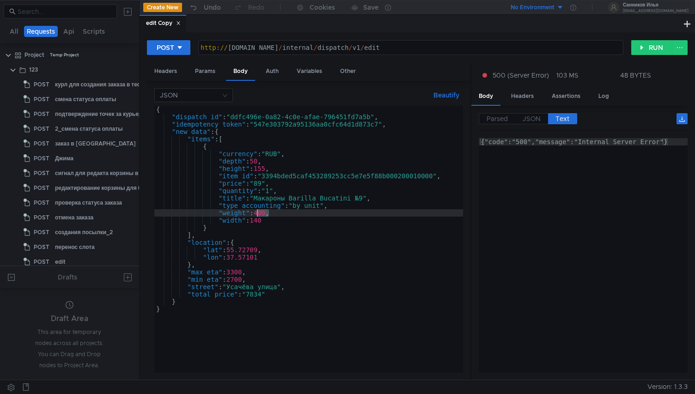
drag, startPoint x: 268, startPoint y: 214, endPoint x: 258, endPoint y: 214, distance: 9.7
click at [258, 214] on div "{ "dispatch_id" : "ddfc496e-0a82-4c0e-afae-796451fd7a5b" , "idempotency_token" …" at bounding box center [308, 247] width 309 height 282
type textarea ""weight": 16000,"
click at [641, 52] on button "RUN" at bounding box center [651, 47] width 41 height 15
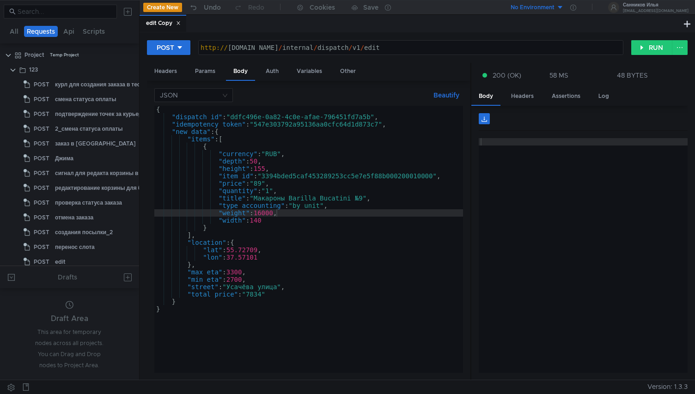
scroll to position [0, 8]
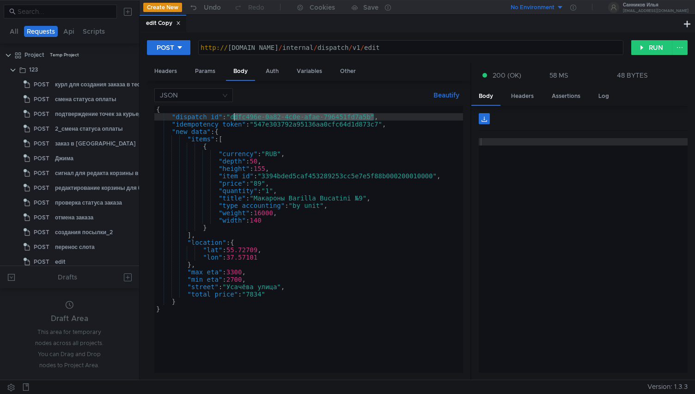
drag, startPoint x: 374, startPoint y: 117, endPoint x: 235, endPoint y: 118, distance: 139.0
click at [235, 118] on div "{ "dispatch_id" : "ddfc496e-0a82-4c0e-afae-796451fd7a5b" , "idempotency_token" …" at bounding box center [308, 247] width 309 height 282
paste textarea "9837c705-69bf-473c-b9a1-3cbab19f9dc"
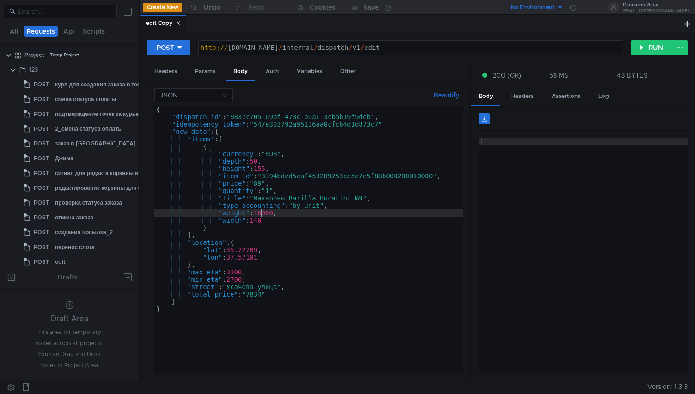
click at [261, 213] on div "{ "dispatch_id" : "9837c705-69bf-473c-b9a1-3cbab19f9dcb" , "idempotency_token" …" at bounding box center [308, 247] width 309 height 282
click at [272, 193] on div "{ "dispatch_id" : "9837c705-69bf-473c-b9a1-3cbab19f9dcb" , "idempotency_token" …" at bounding box center [308, 247] width 309 height 282
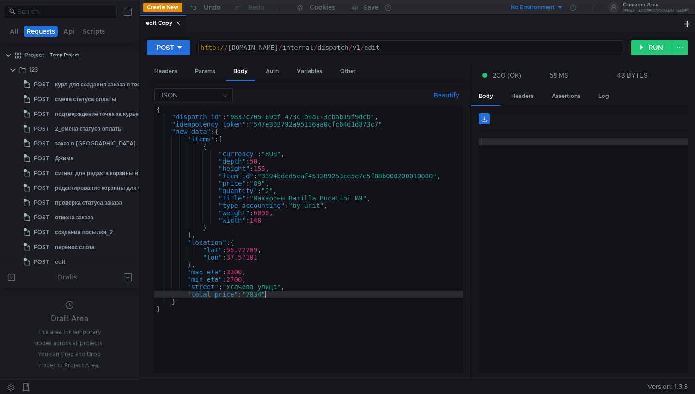
click at [264, 296] on div "{ "dispatch_id" : "9837c705-69bf-473c-b9a1-3cbab19f9dcb" , "idempotency_token" …" at bounding box center [308, 247] width 309 height 282
type textarea ""total_price": "687""
click at [654, 49] on button "RUN" at bounding box center [651, 47] width 41 height 15
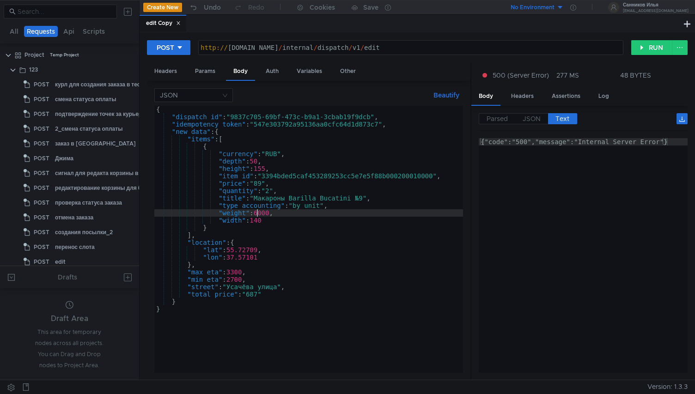
click at [258, 215] on div "{ "dispatch_id" : "9837c705-69bf-473c-b9a1-3cbab19f9dcb" , "idempotency_token" …" at bounding box center [308, 247] width 309 height 282
click at [647, 45] on button "RUN" at bounding box center [651, 47] width 41 height 15
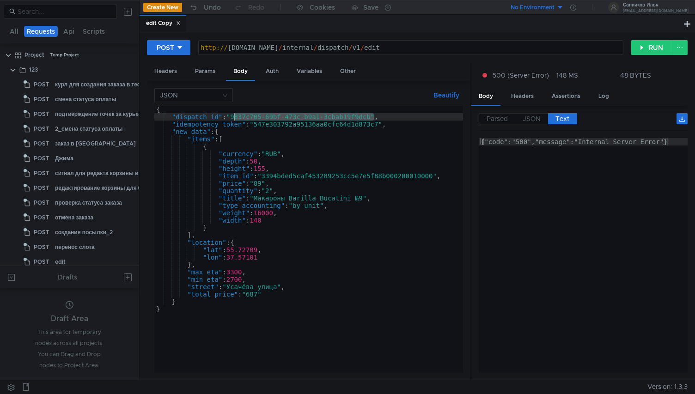
drag, startPoint x: 373, startPoint y: 119, endPoint x: 234, endPoint y: 116, distance: 139.5
click at [234, 116] on div "{ "dispatch_id" : "9837c705-69bf-473c-b9a1-3cbab19f9dcb" , "idempotency_token" …" at bounding box center [308, 247] width 309 height 282
paste textarea "7b668b74-abb2-4e76-8ad2-79eeddc9fe34"
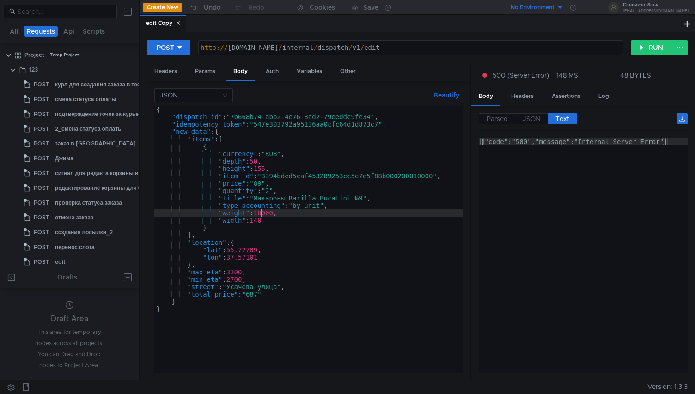
click at [261, 212] on div "{ "dispatch_id" : "7b668b74-abb2-4e76-8ad2-79eeddc9fe34" , "idempotency_token" …" at bounding box center [308, 247] width 309 height 282
click at [646, 49] on button "RUN" at bounding box center [651, 47] width 41 height 15
click at [295, 213] on div "{ "dispatch_id" : "7b668b74-abb2-4e76-8ad2-79eeddc9fe34" , "idempotency_token" …" at bounding box center [308, 247] width 309 height 282
click at [255, 211] on div "{ "dispatch_id" : "7b668b74-abb2-4e76-8ad2-79eeddc9fe34" , "idempotency_token" …" at bounding box center [308, 247] width 309 height 282
type textarea ""weight": 16000,"
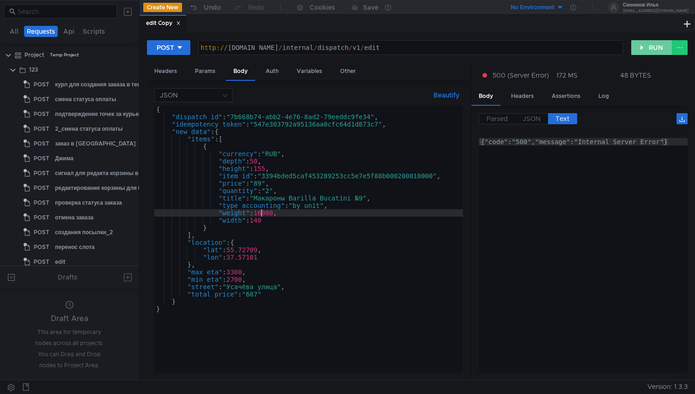
click at [638, 48] on button "RUN" at bounding box center [651, 47] width 41 height 15
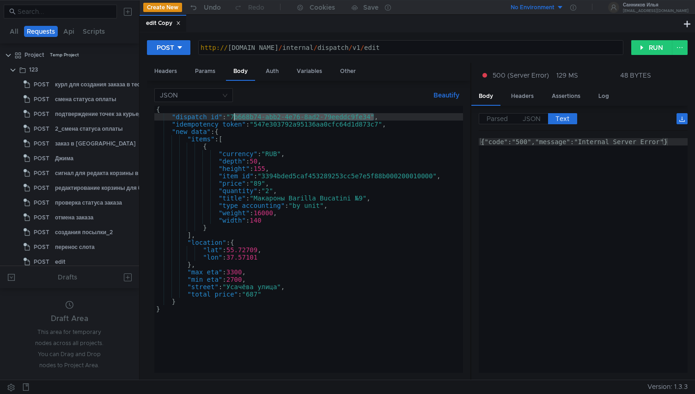
drag, startPoint x: 374, startPoint y: 119, endPoint x: 234, endPoint y: 119, distance: 139.5
click at [234, 119] on div "{ "dispatch_id" : "7b668b74-abb2-4e76-8ad2-79eeddc9fe34" , "idempotency_token" …" at bounding box center [308, 247] width 309 height 282
paste textarea "dfefb1d-3db6-4aec-b4f9-0432ab5046d8"
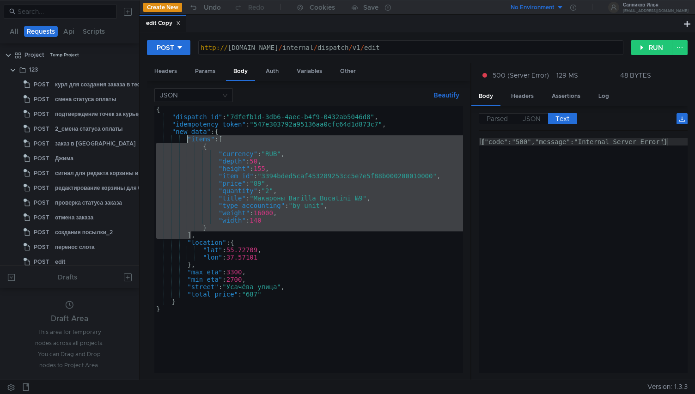
drag, startPoint x: 192, startPoint y: 235, endPoint x: 187, endPoint y: 143, distance: 92.1
click at [187, 143] on div "{ "dispatch_id" : "7dfefb1d-3db6-4aec-b4f9-0432ab5046d8" , "idempotency_token" …" at bounding box center [308, 247] width 309 height 282
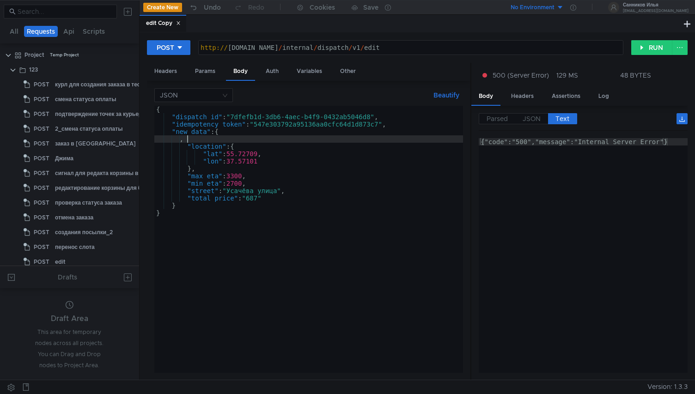
scroll to position [0, 2]
click at [188, 139] on div "{ "dispatch_id" : "7dfefb1d-3db6-4aec-b4f9-0432ab5046d8" , "idempotency_token" …" at bounding box center [308, 247] width 309 height 282
paste textarea "]"
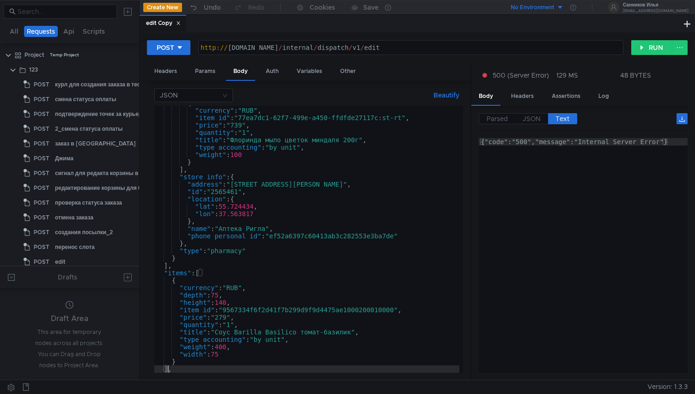
type textarea "} }"
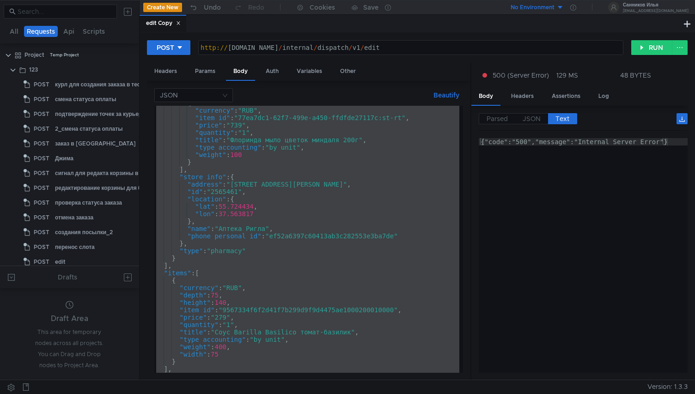
scroll to position [0, 0]
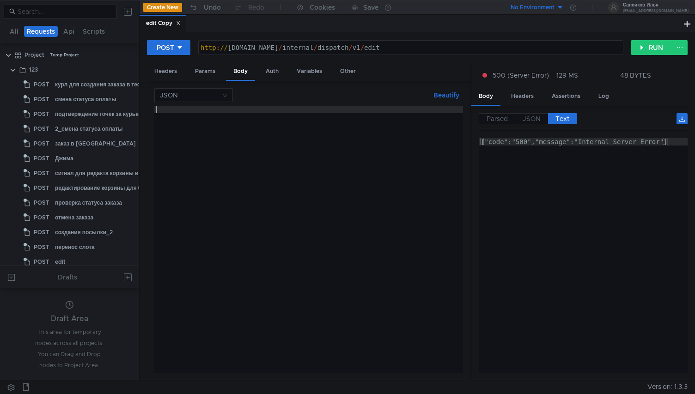
paste textarea "}"
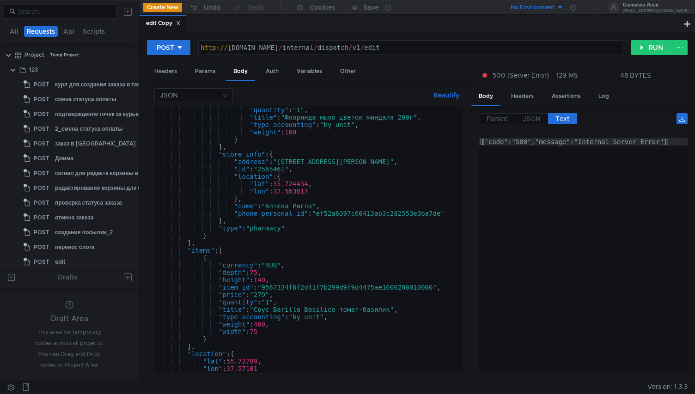
scroll to position [281, 0]
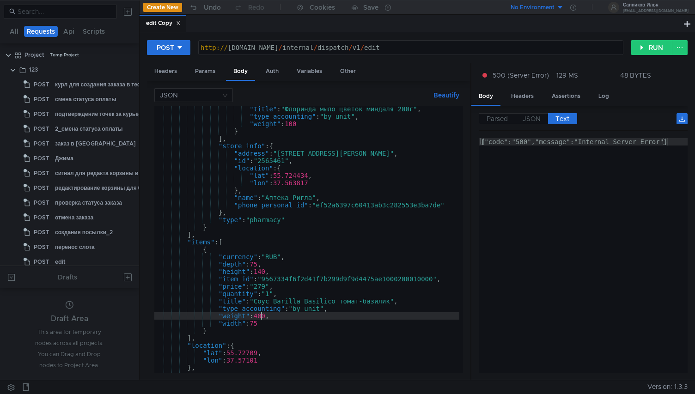
click at [260, 315] on div ""title" : "Флоринда мыло цветок миндаля 200г" , "type_accounting" : "by_unit" ,…" at bounding box center [404, 244] width 501 height 278
type textarea ""weight": 1340,"
click at [653, 47] on button "RUN" at bounding box center [651, 47] width 41 height 15
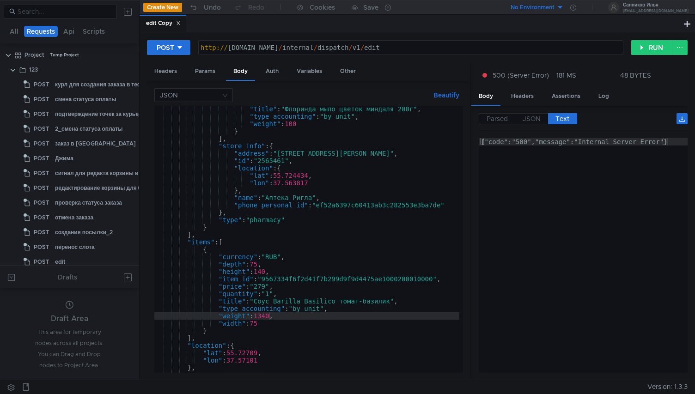
scroll to position [281, 0]
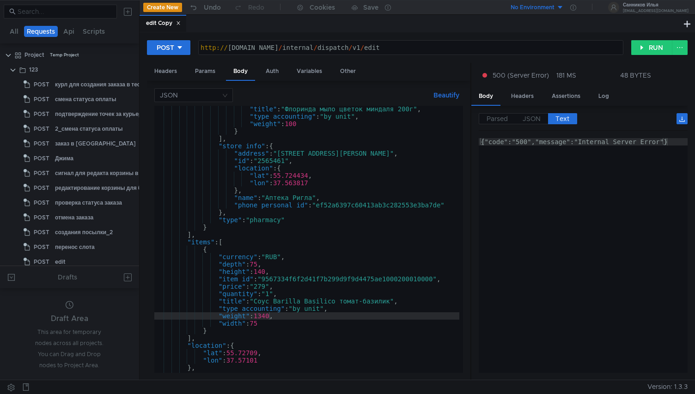
scroll to position [281, 0]
